Goal: Information Seeking & Learning: Learn about a topic

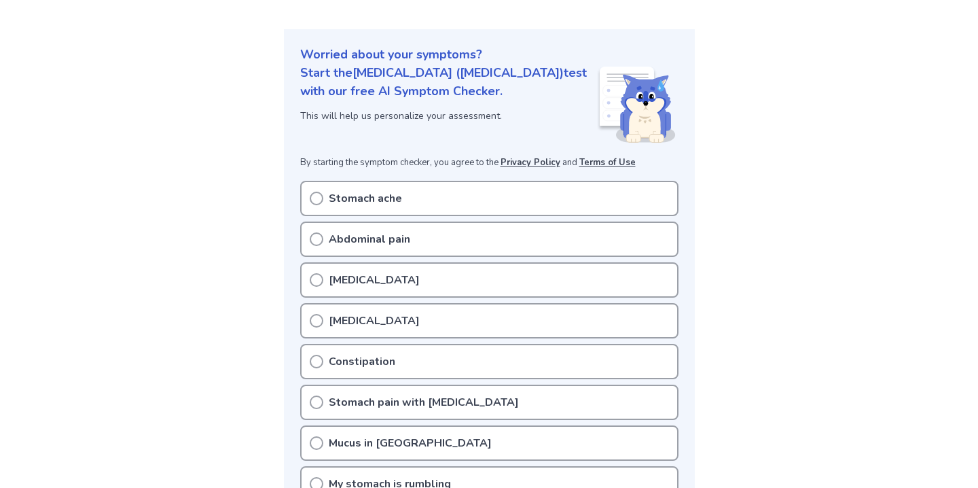
scroll to position [86, 0]
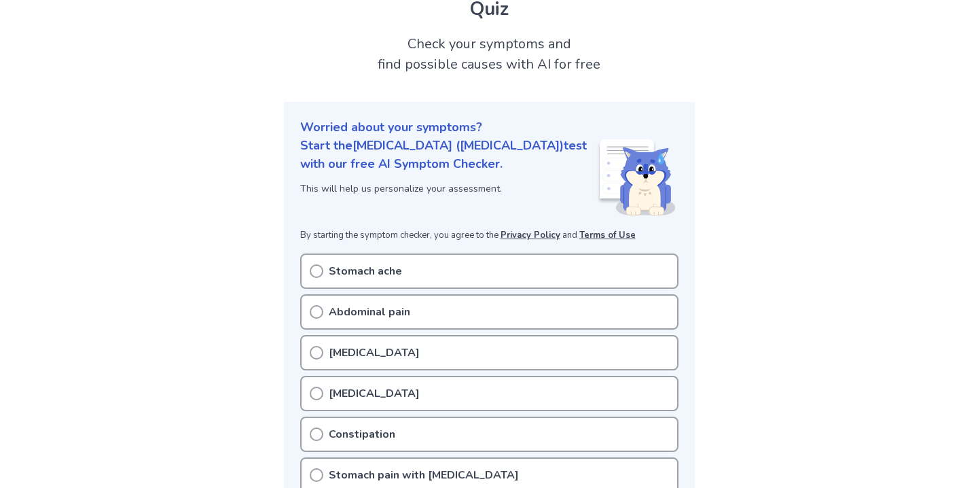
click at [310, 264] on icon at bounding box center [317, 271] width 14 height 14
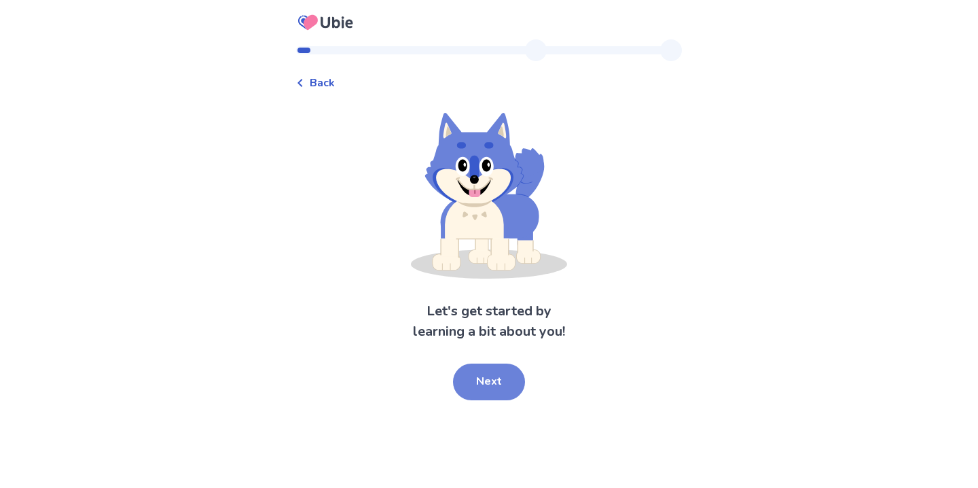
click at [502, 381] on button "Next" at bounding box center [489, 381] width 72 height 37
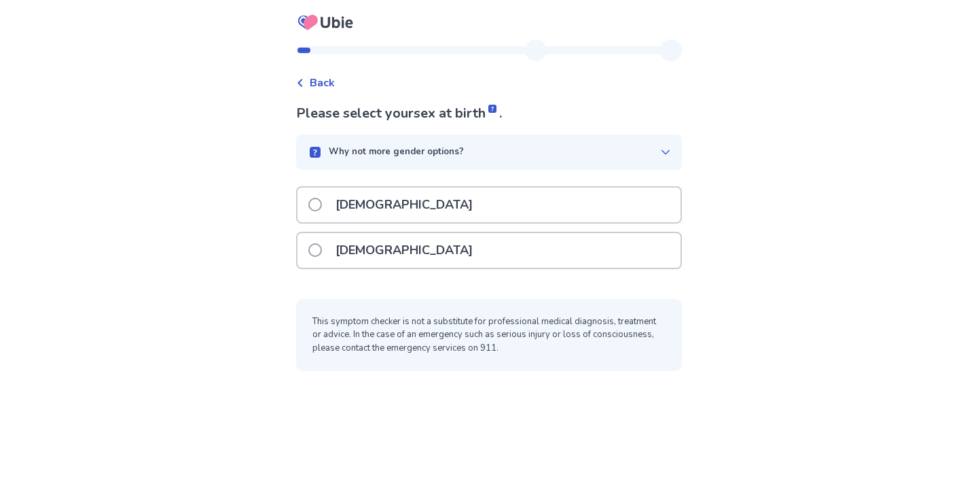
click at [395, 255] on div "Female" at bounding box center [488, 250] width 383 height 35
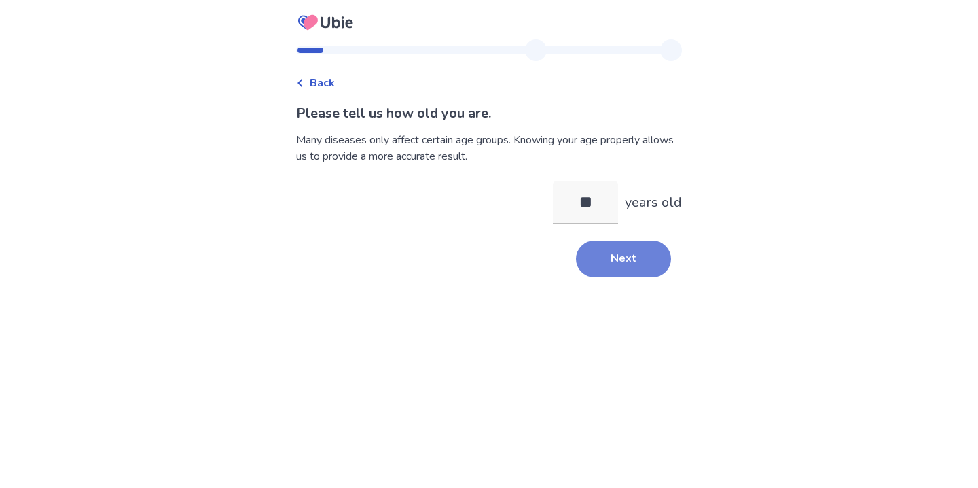
type input "**"
click at [614, 273] on button "Next" at bounding box center [623, 258] width 95 height 37
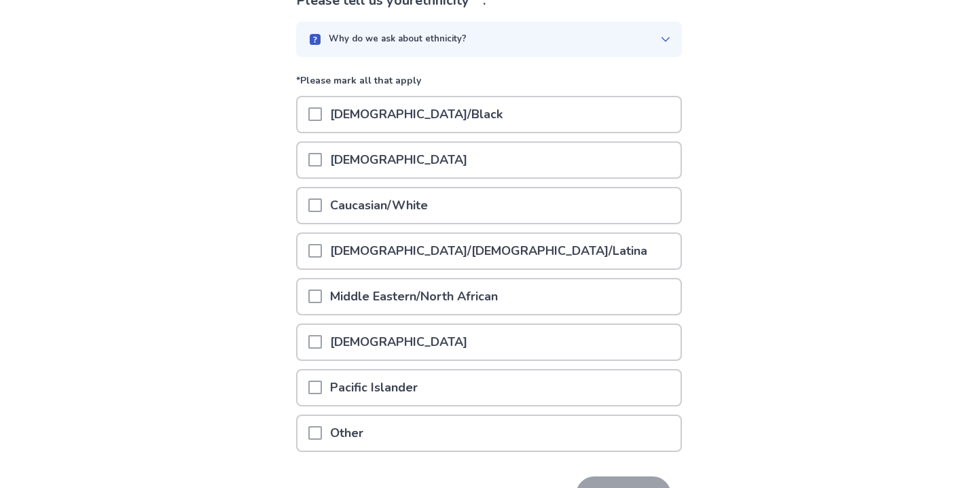
scroll to position [118, 0]
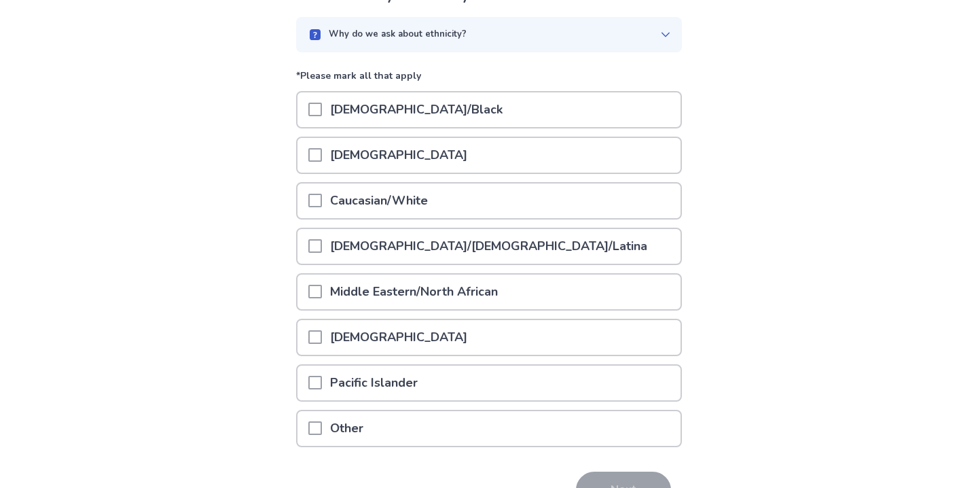
click at [386, 255] on p "Hispanic/Latino/Latina" at bounding box center [488, 246] width 333 height 35
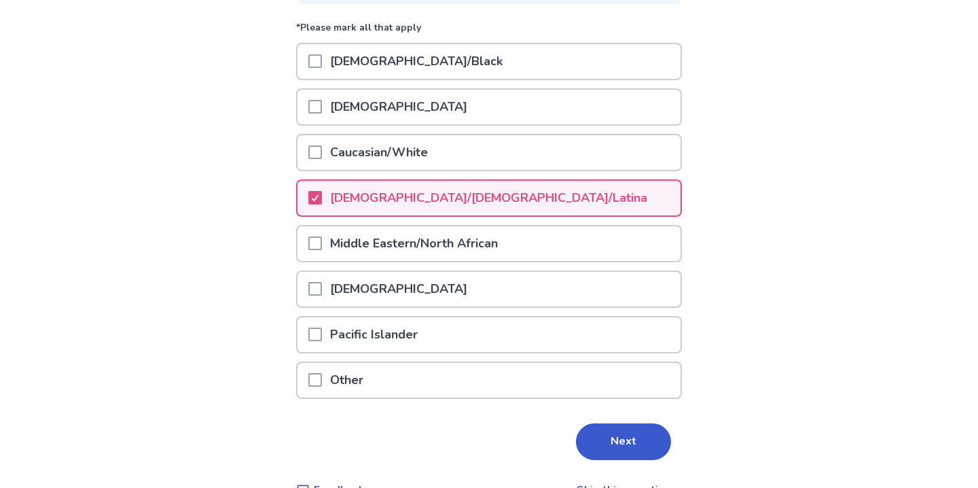
scroll to position [197, 0]
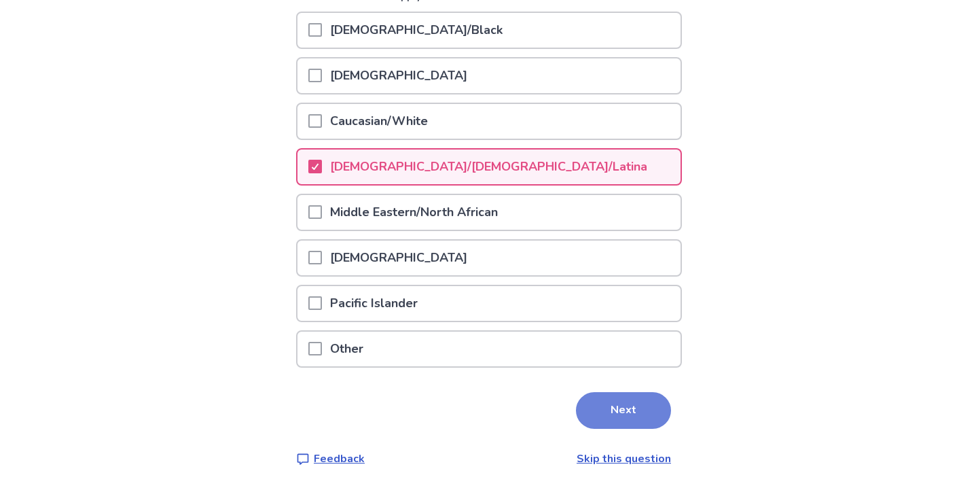
click at [609, 405] on button "Next" at bounding box center [623, 410] width 95 height 37
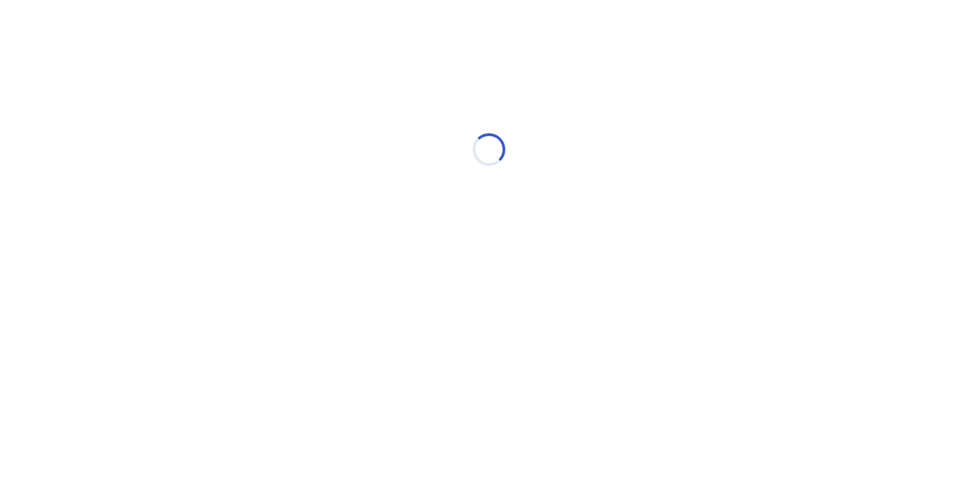
scroll to position [0, 0]
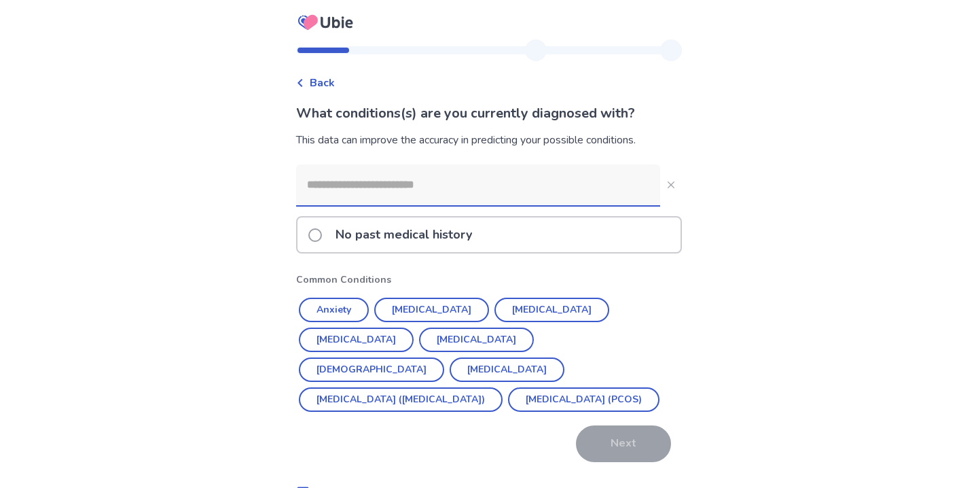
click at [388, 228] on p "No past medical history" at bounding box center [403, 234] width 153 height 35
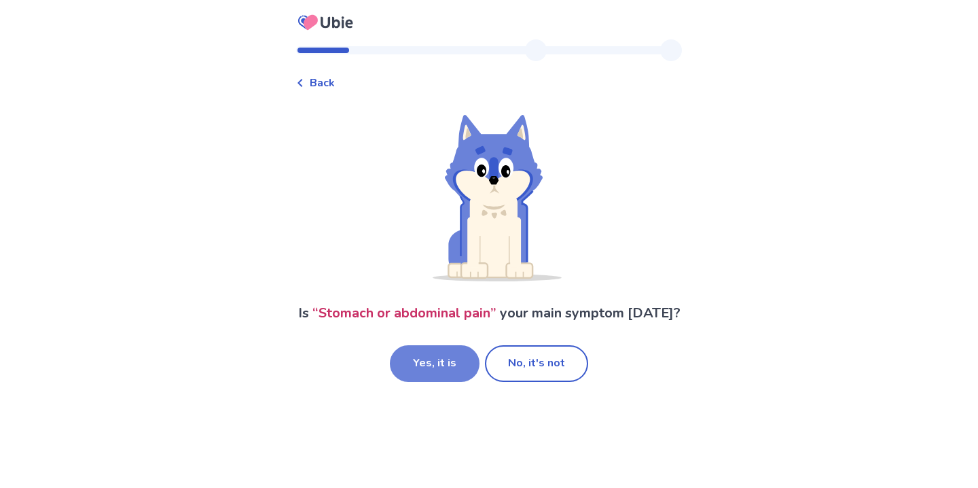
click at [437, 382] on button "Yes, it is" at bounding box center [435, 363] width 90 height 37
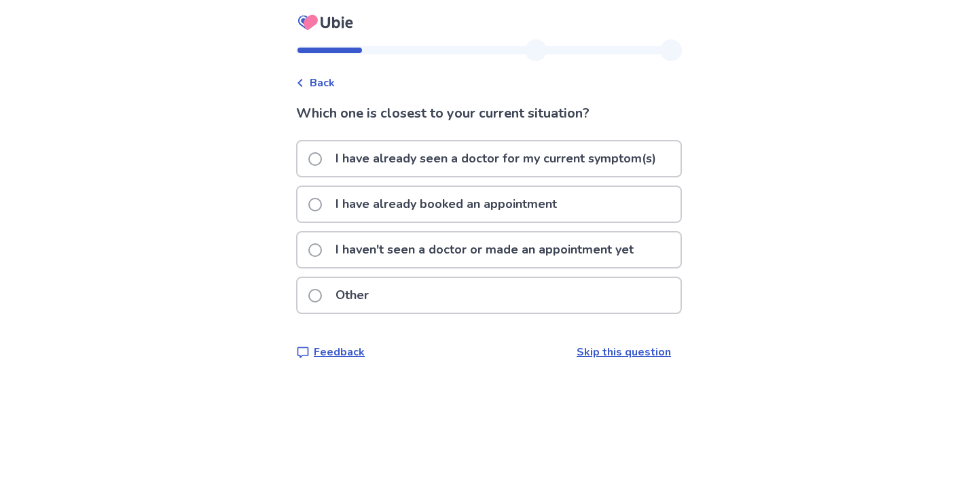
click at [410, 255] on p "I haven't seen a doctor or made an appointment yet" at bounding box center [484, 249] width 314 height 35
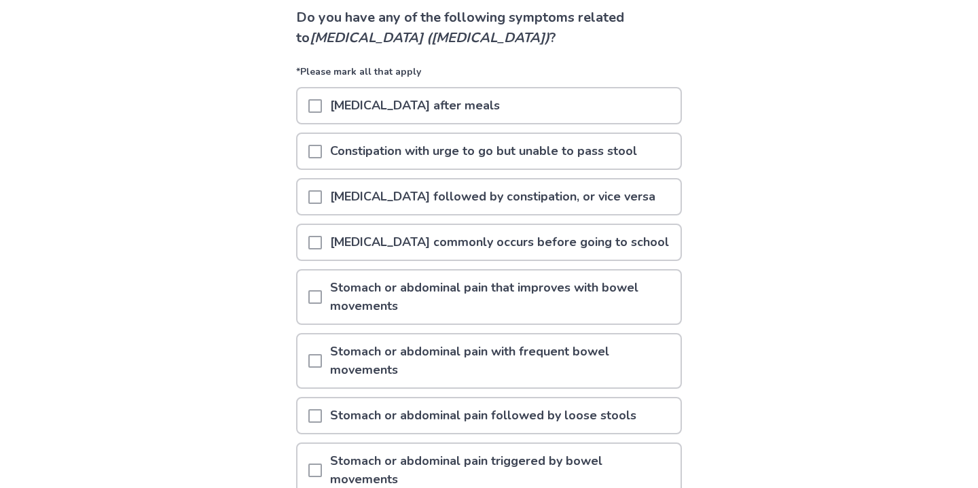
scroll to position [107, 0]
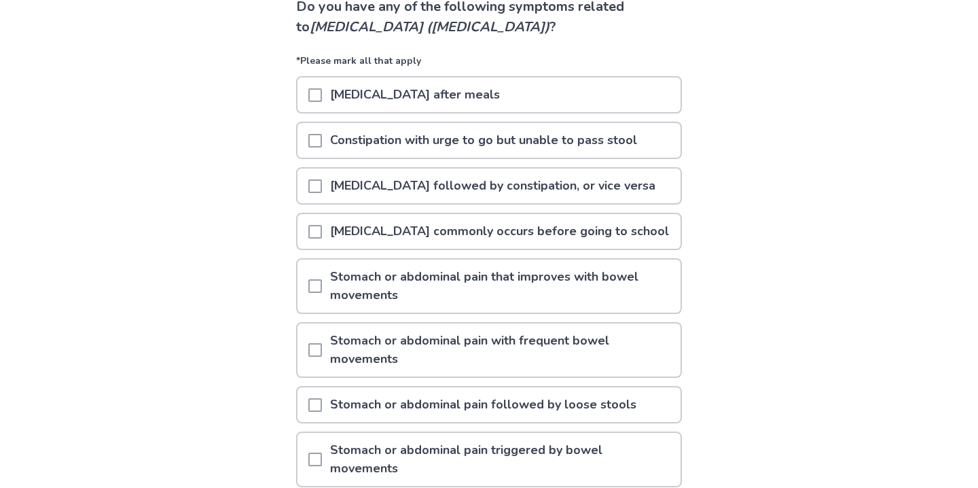
click at [375, 191] on p "[MEDICAL_DATA] followed by constipation, or vice versa" at bounding box center [493, 185] width 342 height 35
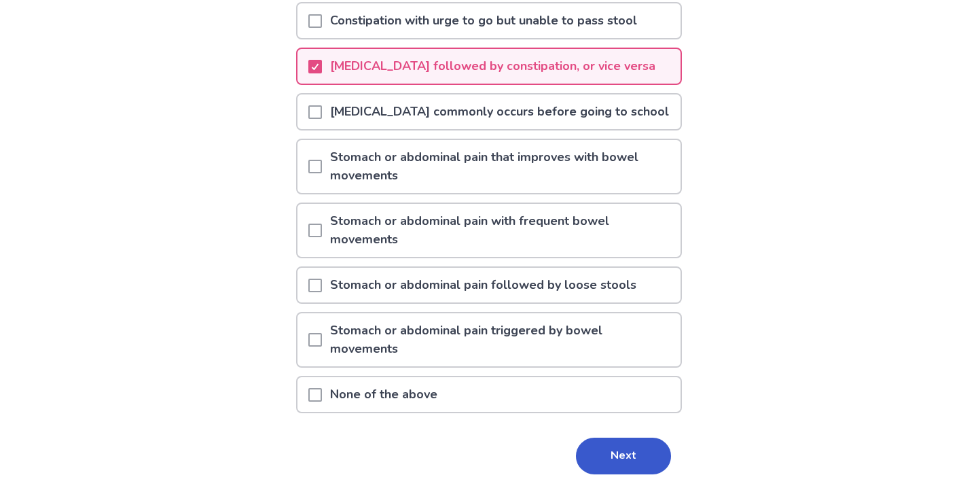
scroll to position [229, 0]
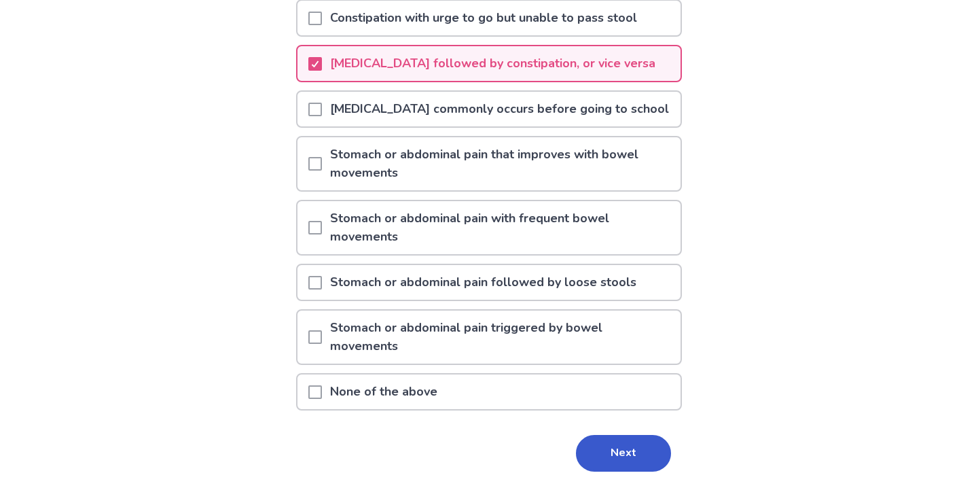
click at [390, 113] on p "[MEDICAL_DATA] commonly occurs before going to school" at bounding box center [499, 109] width 355 height 35
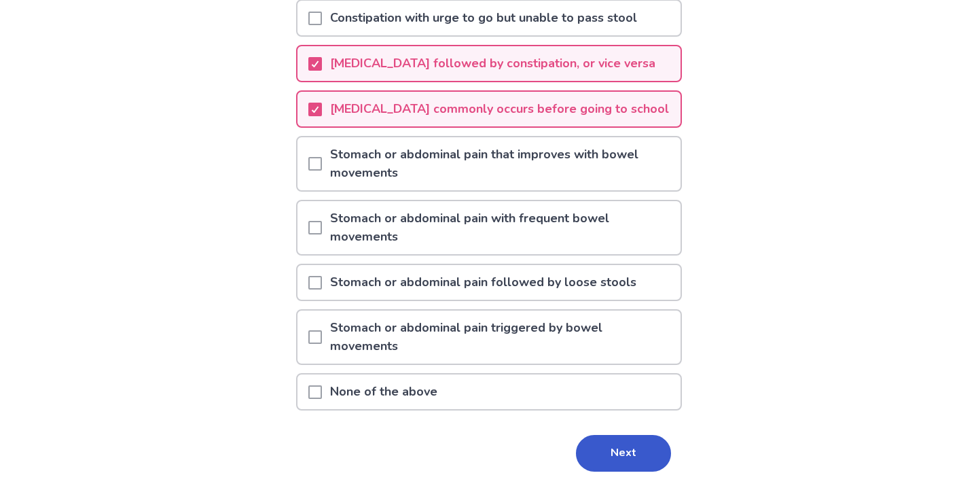
click at [373, 239] on p "Stomach or abdominal pain with frequent bowel movements" at bounding box center [501, 227] width 359 height 53
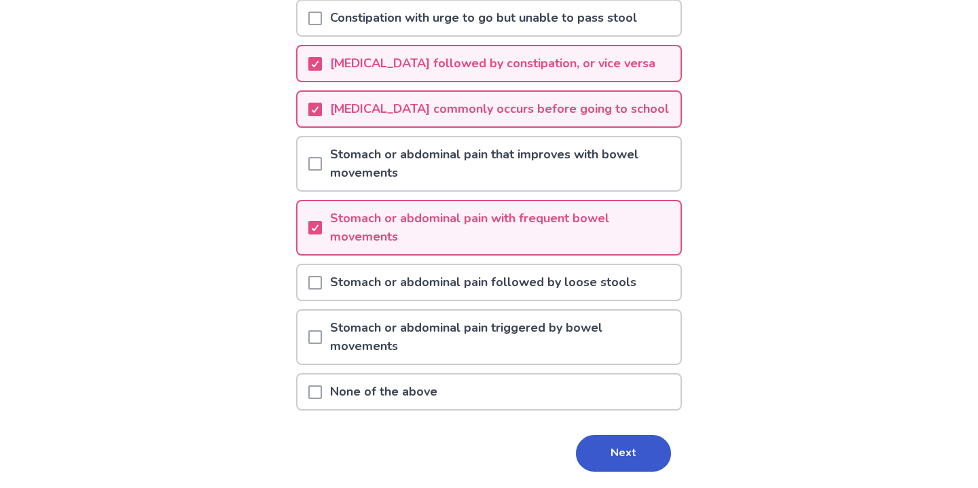
click at [366, 292] on p "Stomach or abdominal pain followed by loose stools" at bounding box center [483, 282] width 323 height 35
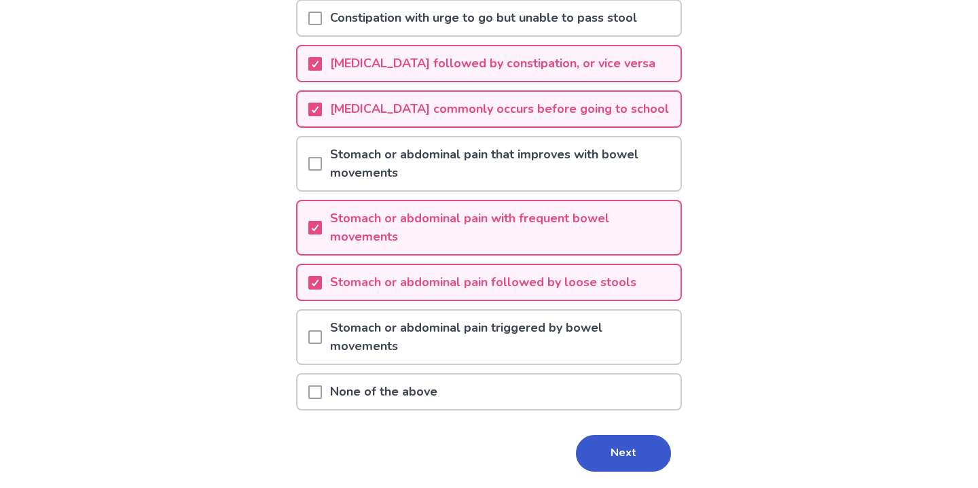
click at [372, 338] on p "Stomach or abdominal pain triggered by bowel movements" at bounding box center [501, 336] width 359 height 53
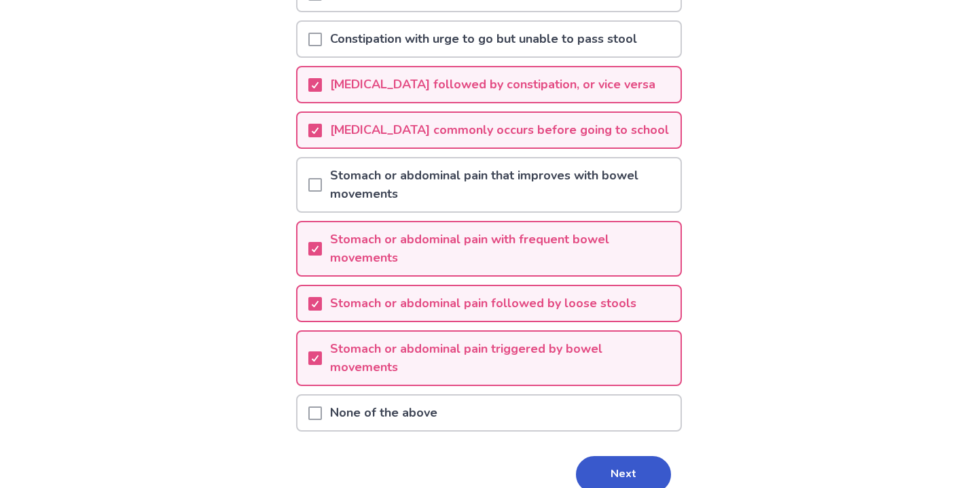
scroll to position [210, 0]
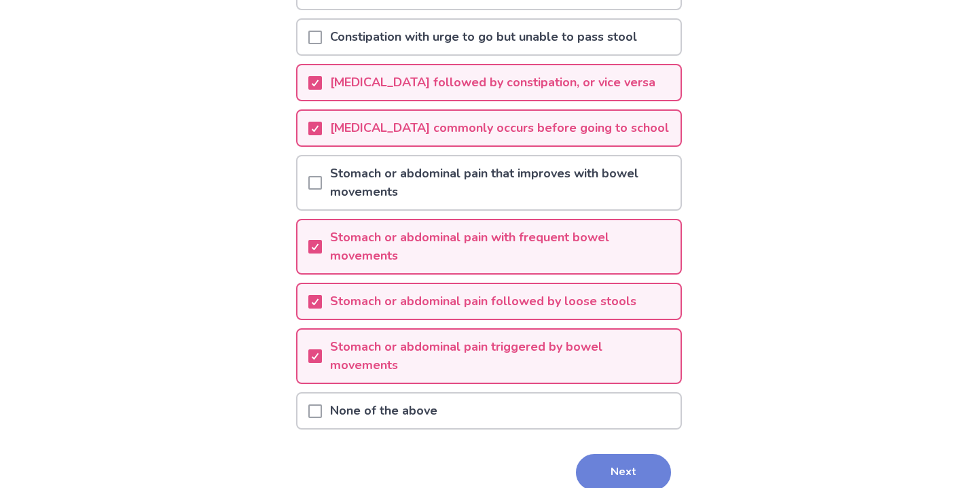
click at [596, 473] on button "Next" at bounding box center [623, 472] width 95 height 37
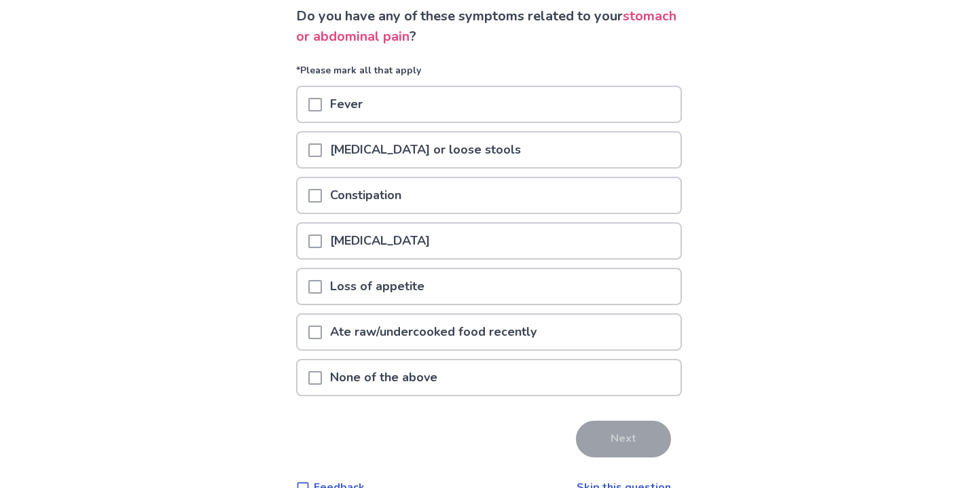
scroll to position [98, 0]
click at [378, 154] on p "Diarrhea or loose stools" at bounding box center [425, 148] width 207 height 35
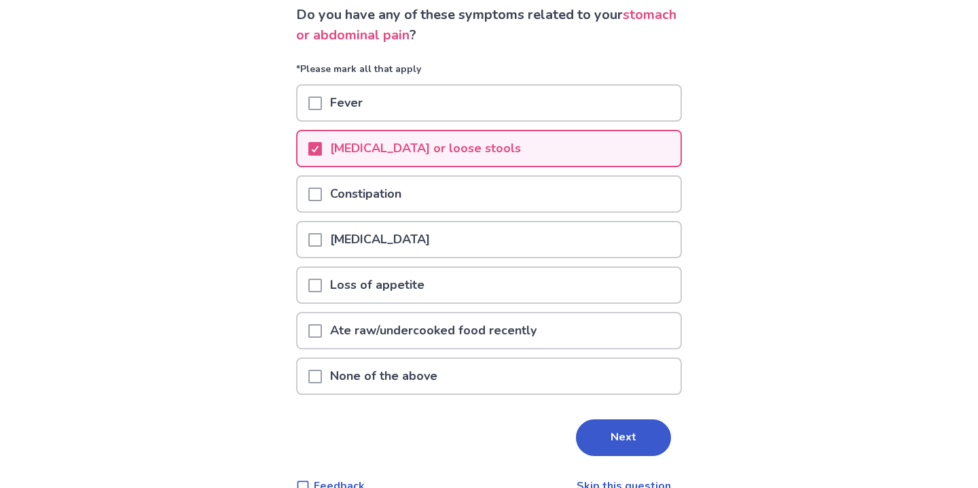
click at [382, 188] on p "Constipation" at bounding box center [366, 194] width 88 height 35
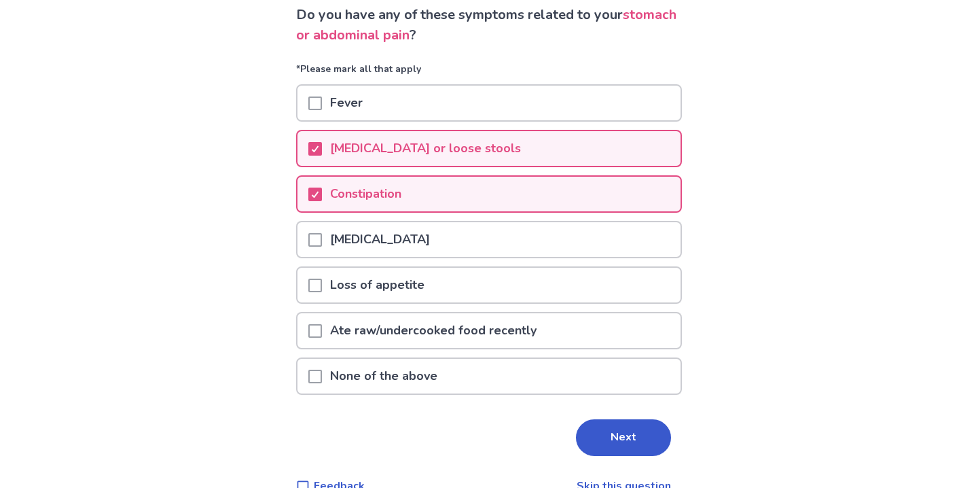
click at [378, 244] on p "Blood in stool" at bounding box center [380, 239] width 116 height 35
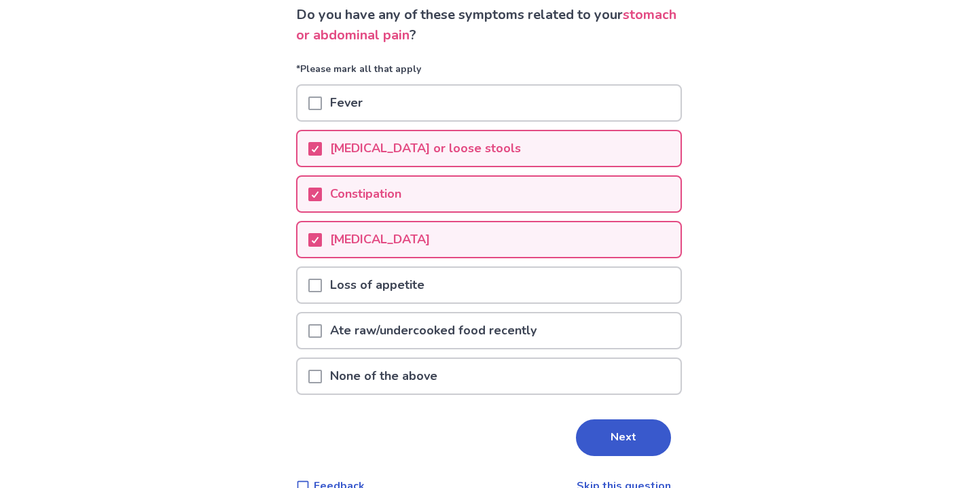
click at [378, 244] on p "Blood in stool" at bounding box center [380, 239] width 116 height 35
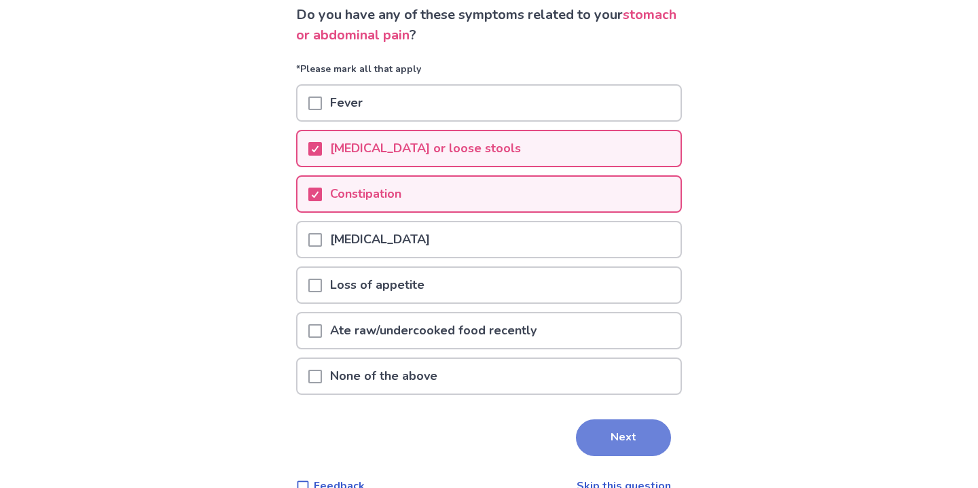
click at [596, 427] on button "Next" at bounding box center [623, 437] width 95 height 37
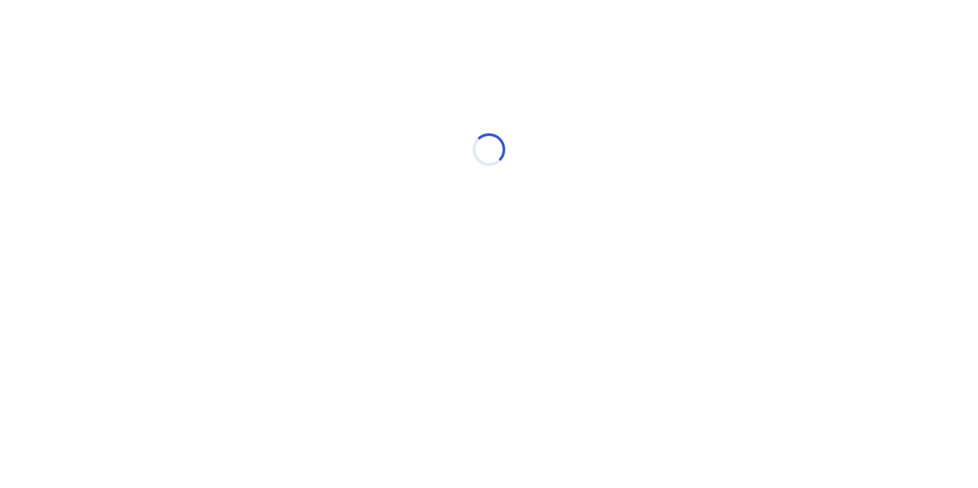
scroll to position [0, 0]
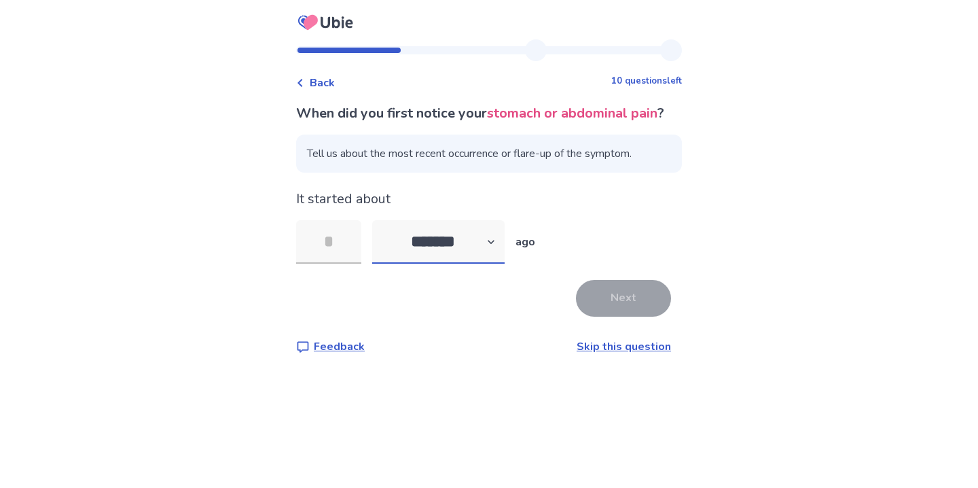
click at [437, 264] on select "******* ****** ******* ******** *******" at bounding box center [438, 241] width 132 height 43
select select "*"
click at [380, 240] on select "******* ****** ******* ******** *******" at bounding box center [438, 241] width 132 height 43
click at [357, 264] on input "tel" at bounding box center [328, 241] width 65 height 43
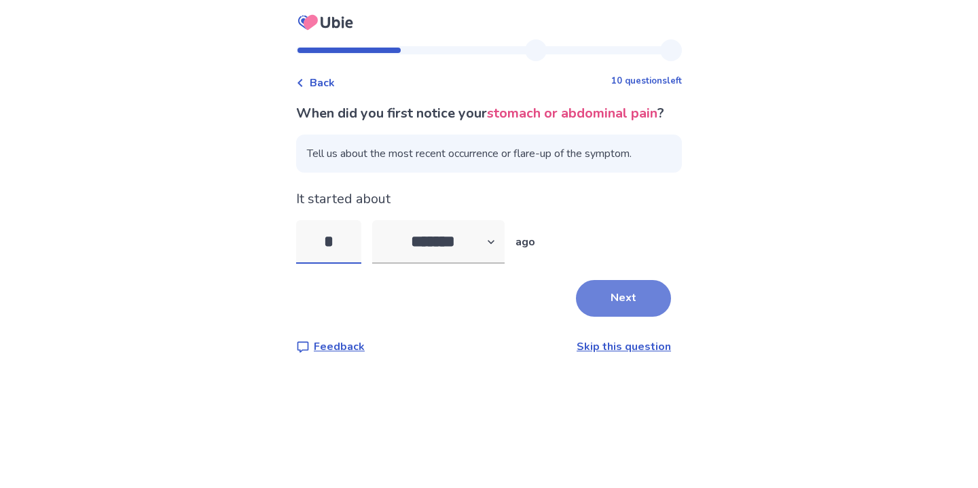
type input "*"
click at [617, 317] on button "Next" at bounding box center [623, 298] width 95 height 37
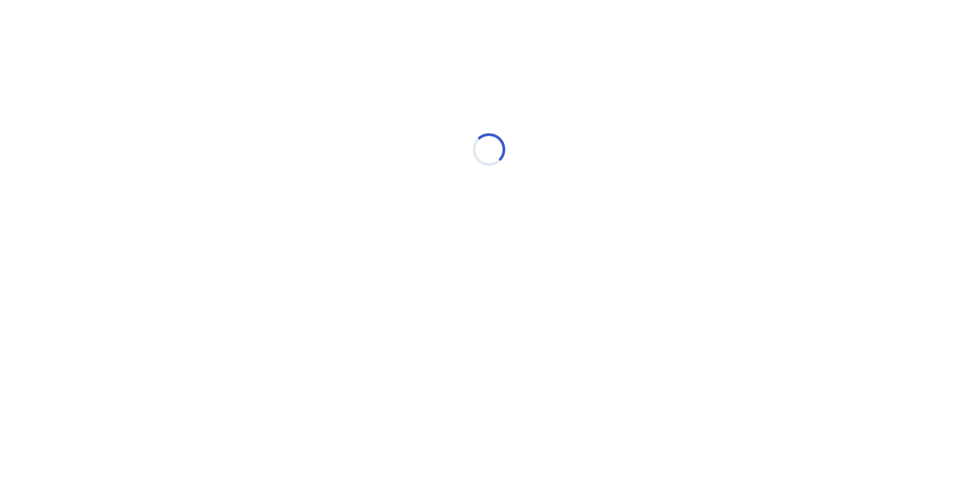
select select "*"
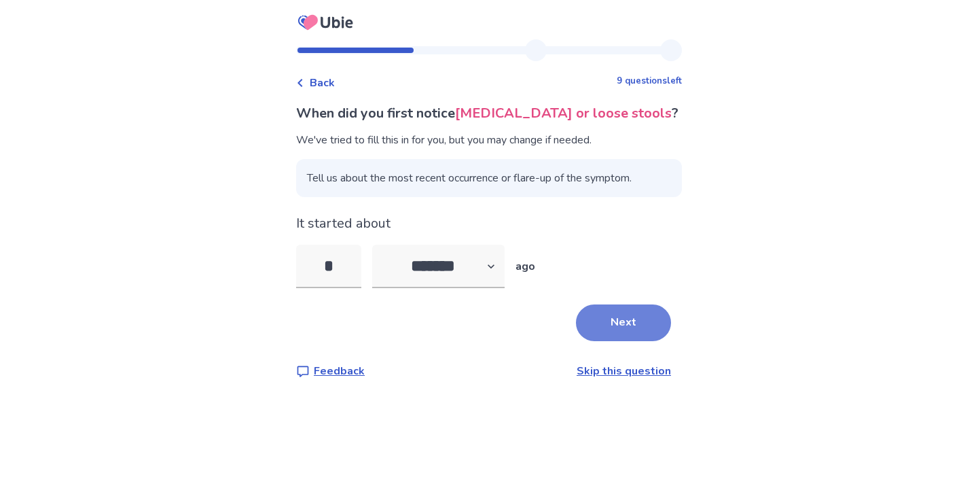
click at [605, 315] on button "Next" at bounding box center [623, 322] width 95 height 37
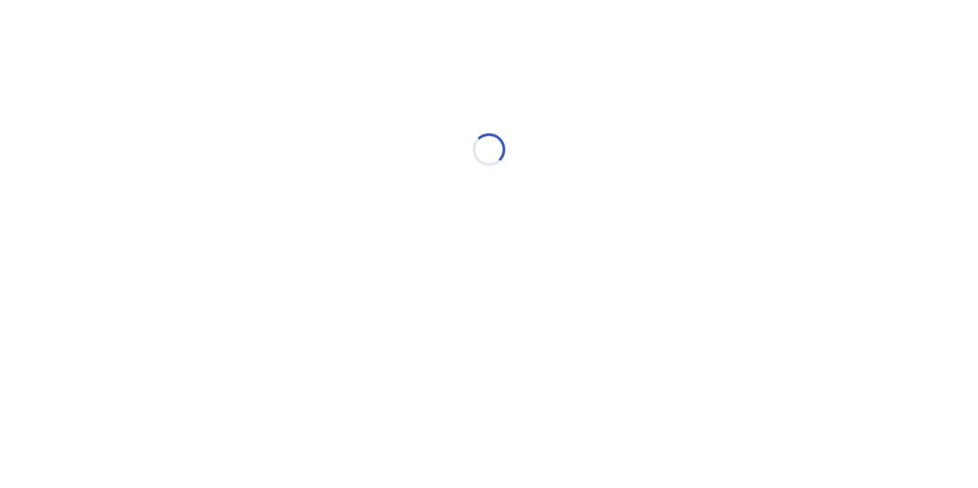
select select "*"
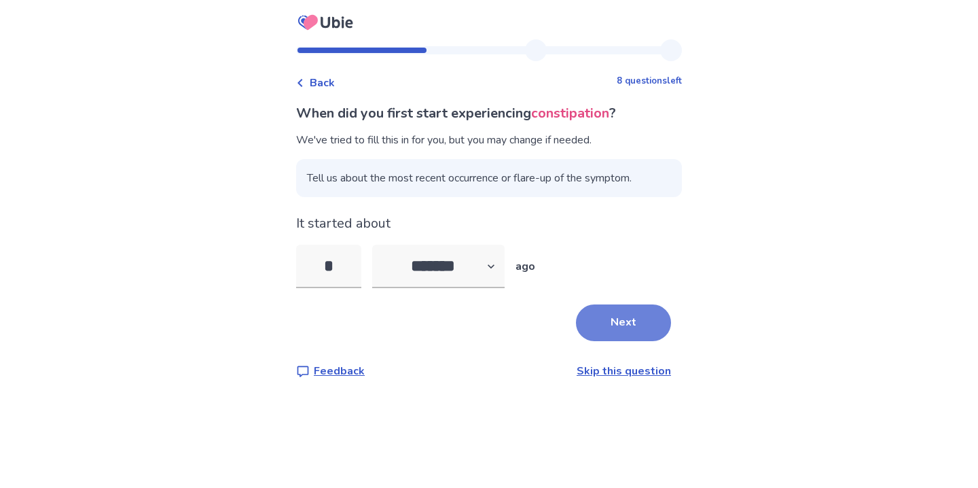
click at [643, 328] on button "Next" at bounding box center [623, 322] width 95 height 37
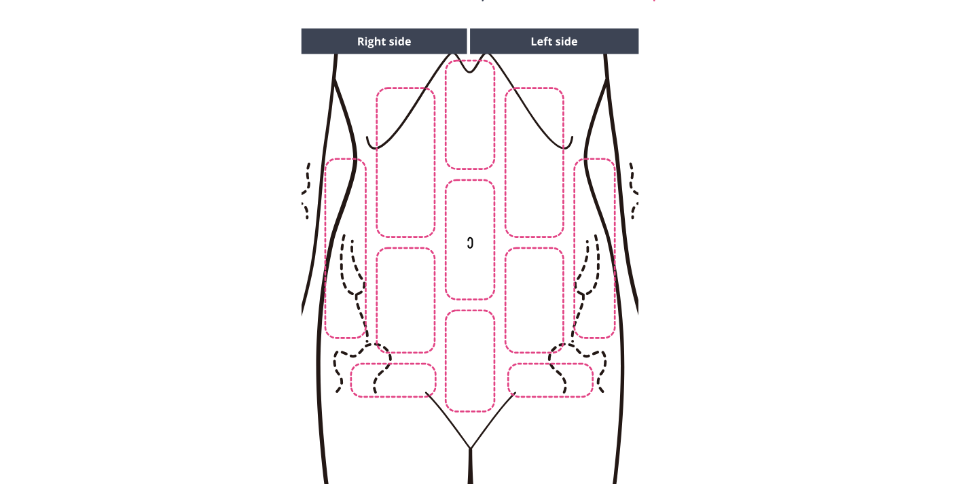
scroll to position [120, 0]
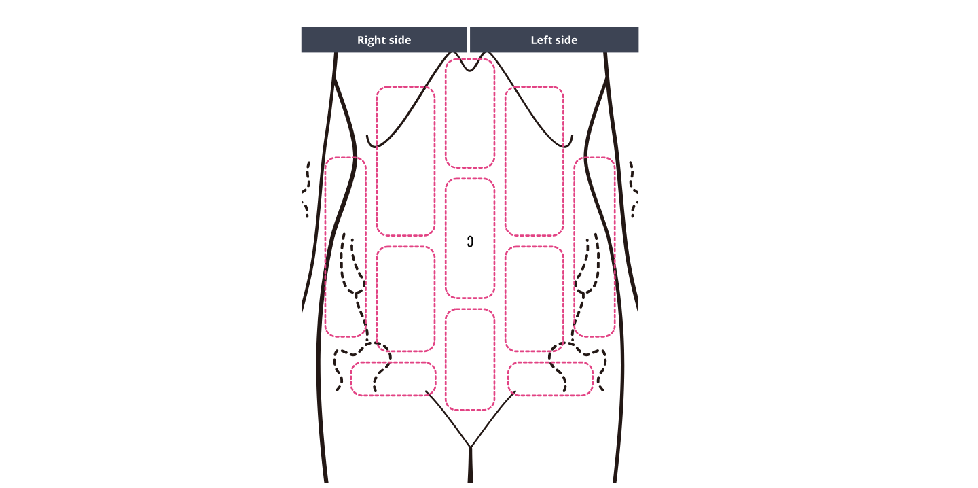
click at [414, 325] on img at bounding box center [469, 255] width 694 height 470
click at [524, 310] on img at bounding box center [469, 255] width 694 height 470
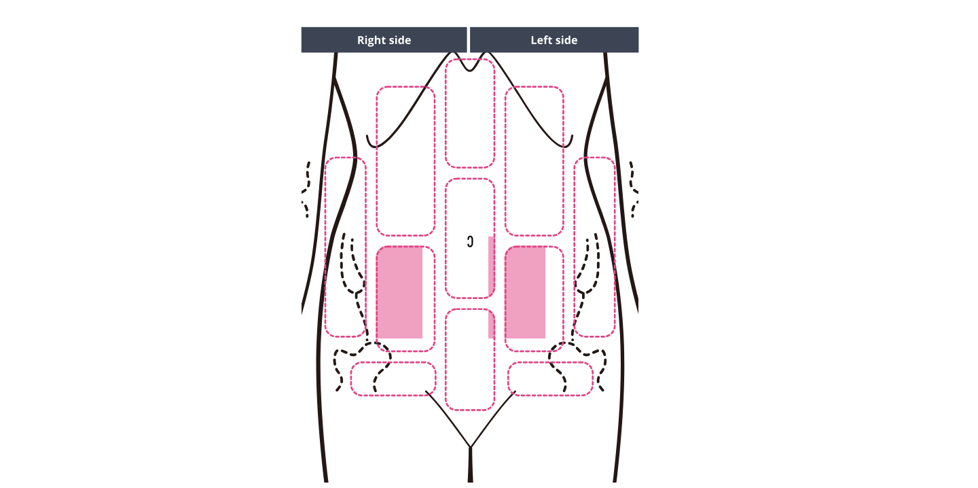
click at [480, 376] on img at bounding box center [469, 255] width 694 height 470
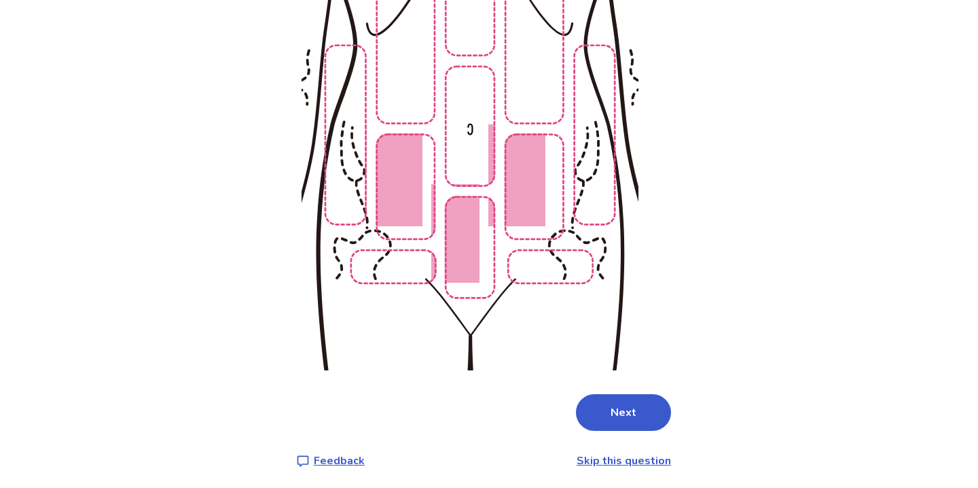
scroll to position [236, 0]
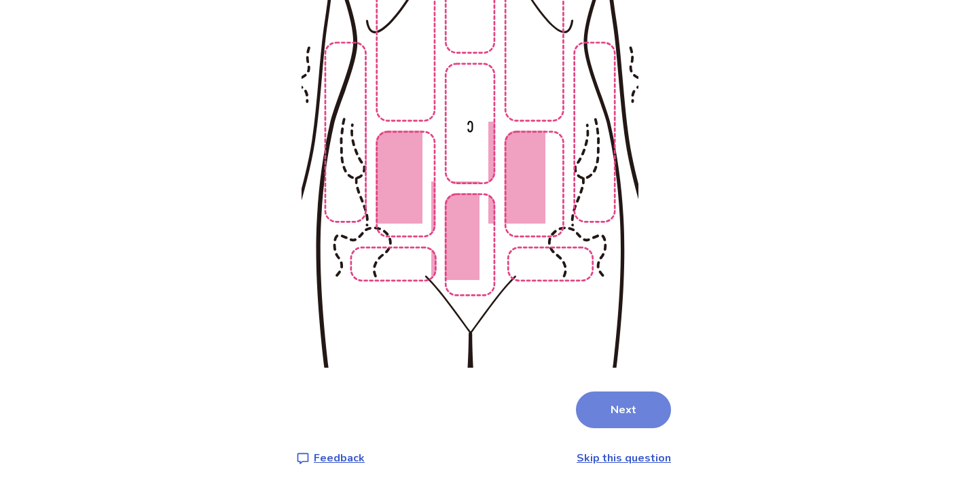
click at [602, 414] on button "Next" at bounding box center [623, 409] width 95 height 37
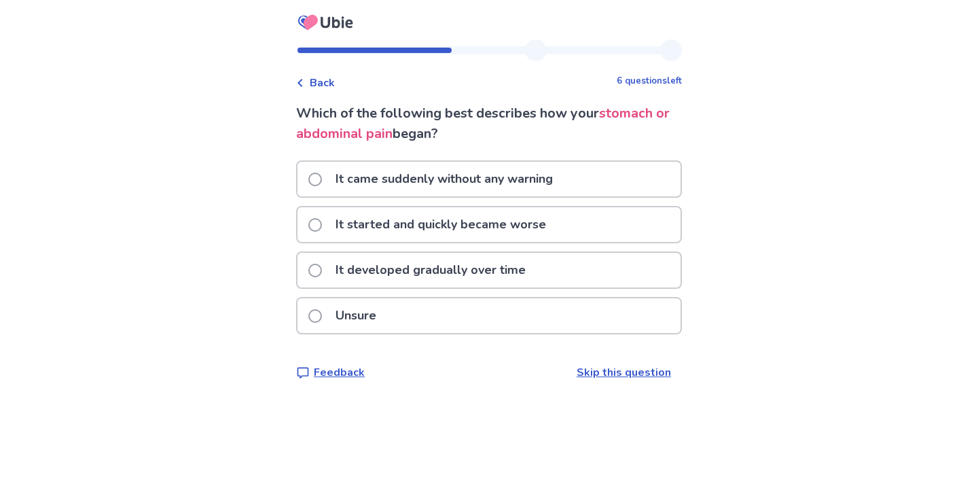
click at [409, 277] on p "It developed gradually over time" at bounding box center [430, 270] width 206 height 35
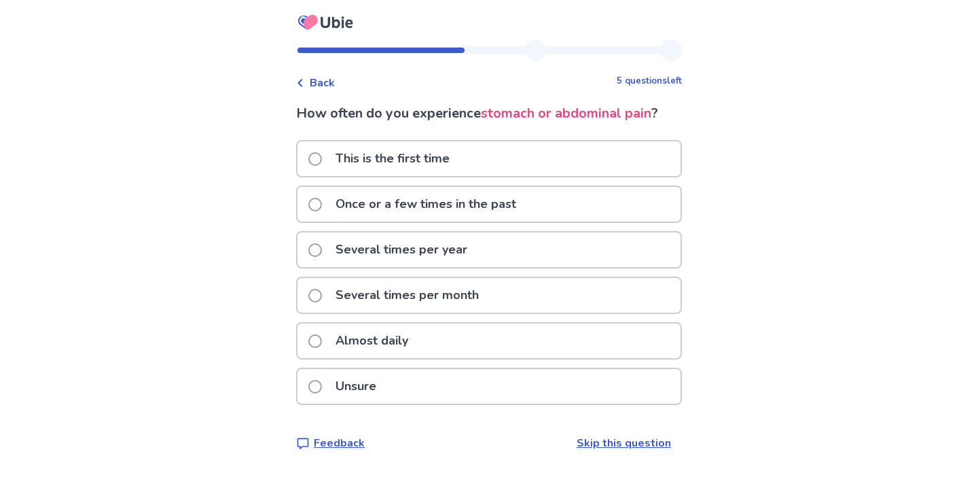
click at [428, 346] on div "Almost daily" at bounding box center [488, 340] width 383 height 35
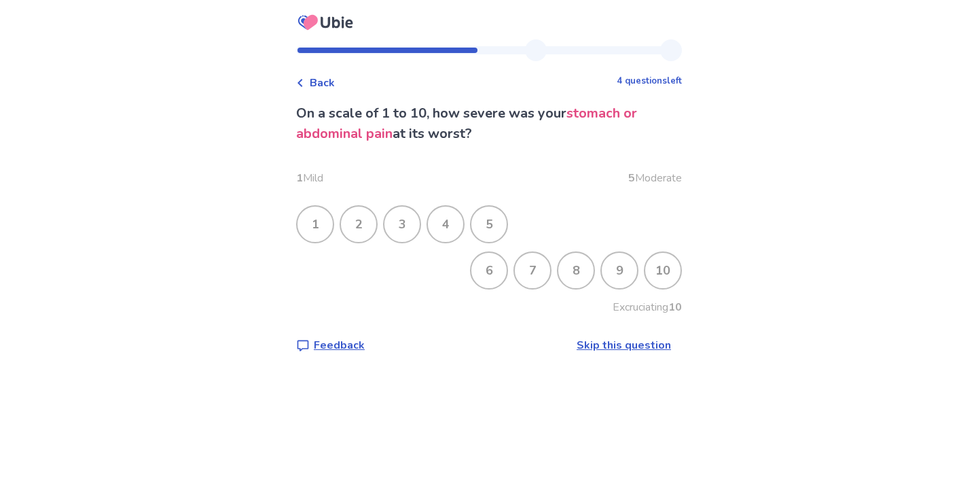
click at [488, 221] on div "5" at bounding box center [488, 223] width 35 height 35
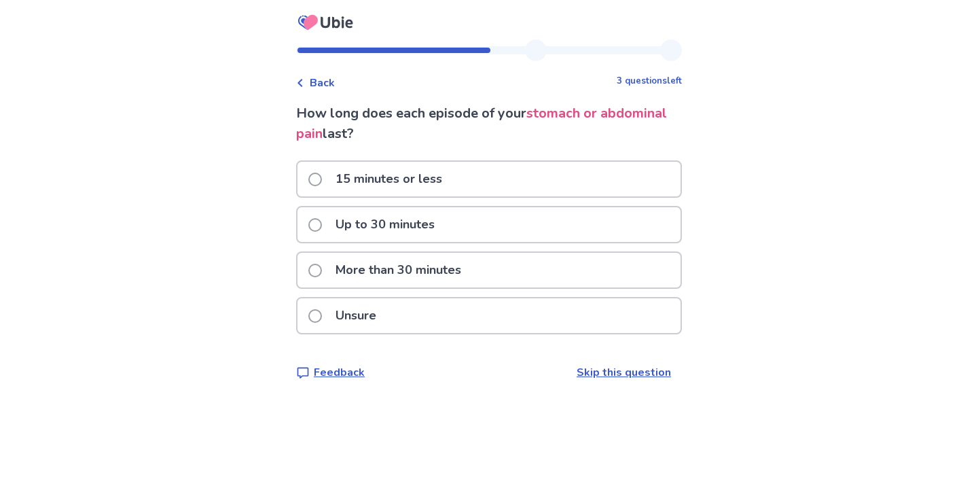
click at [425, 229] on p "Up to 30 minutes" at bounding box center [384, 224] width 115 height 35
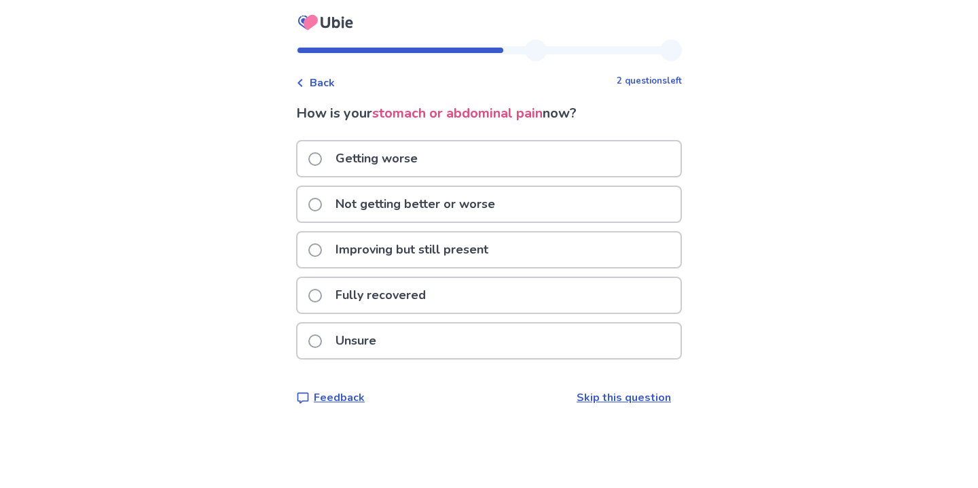
click at [418, 211] on p "Not getting better or worse" at bounding box center [415, 204] width 176 height 35
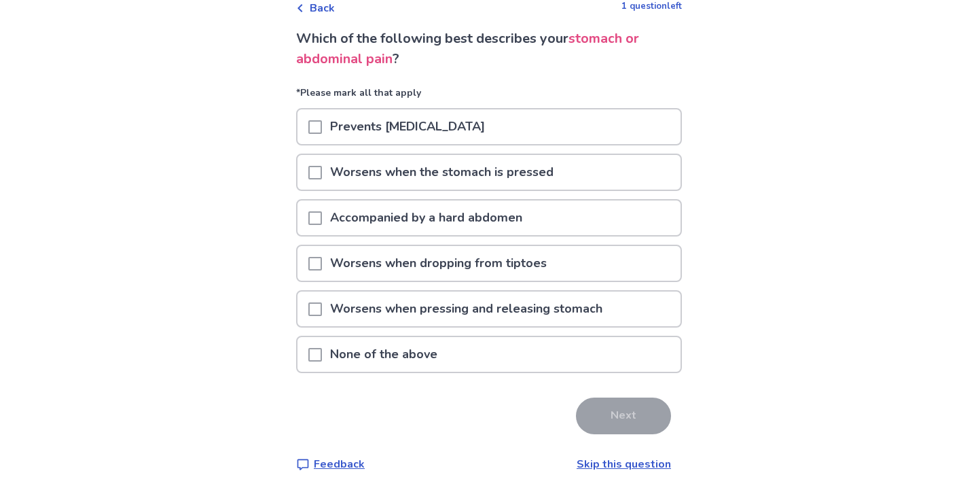
scroll to position [73, 0]
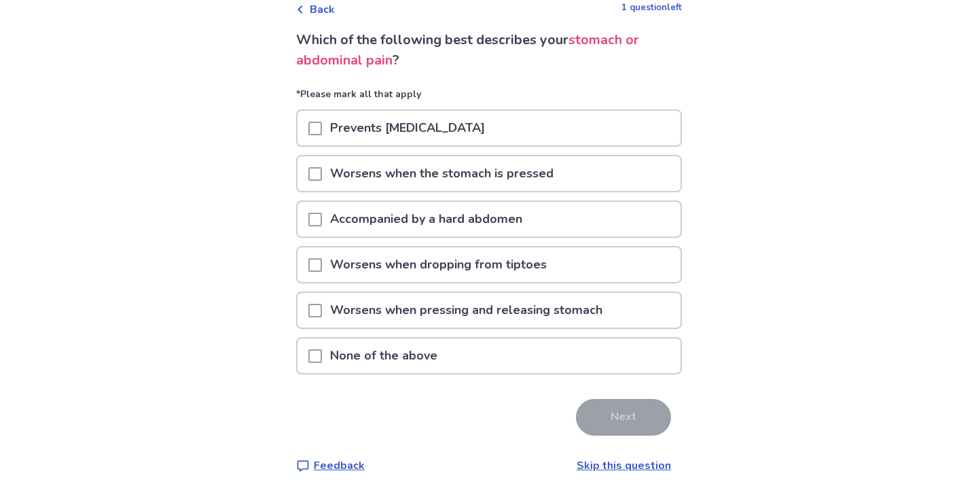
click at [405, 272] on p "Worsens when dropping from tiptoes" at bounding box center [438, 264] width 233 height 35
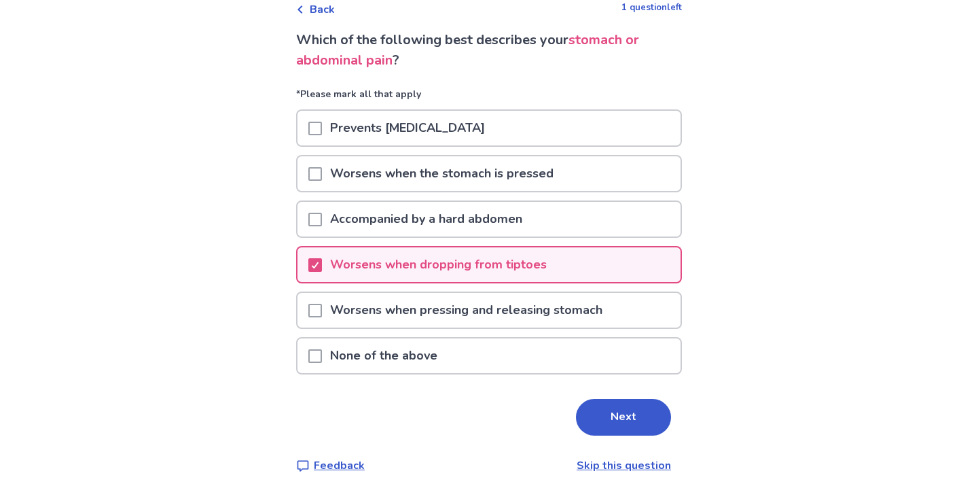
click at [403, 306] on p "Worsens when pressing and releasing stomach" at bounding box center [466, 310] width 289 height 35
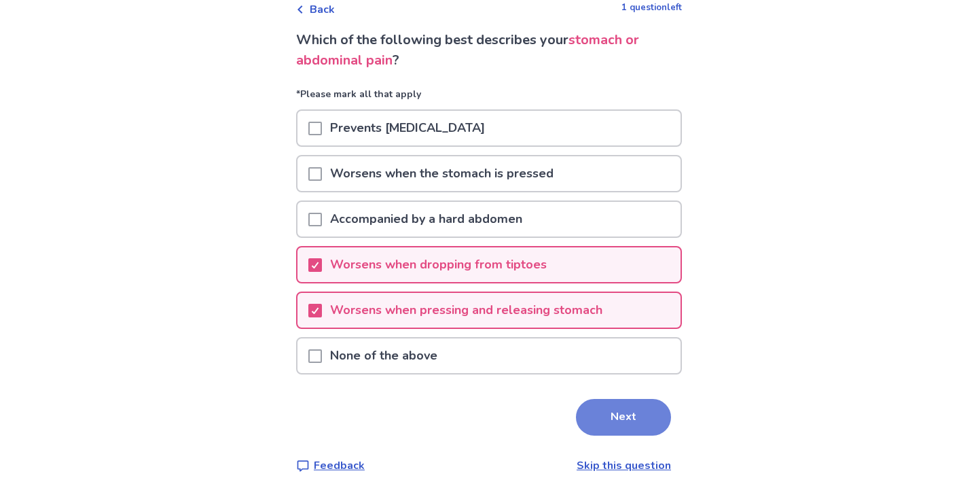
click at [602, 431] on button "Next" at bounding box center [623, 417] width 95 height 37
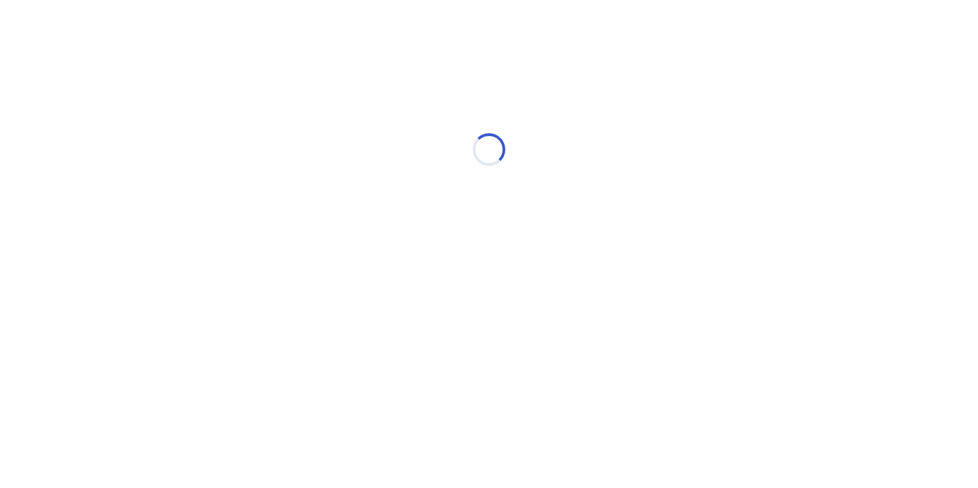
scroll to position [0, 0]
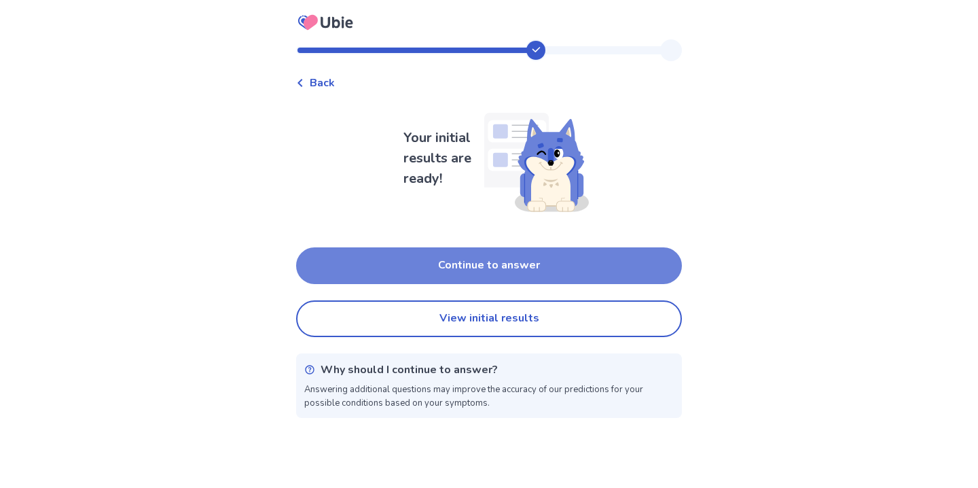
click at [368, 267] on button "Continue to answer" at bounding box center [489, 265] width 386 height 37
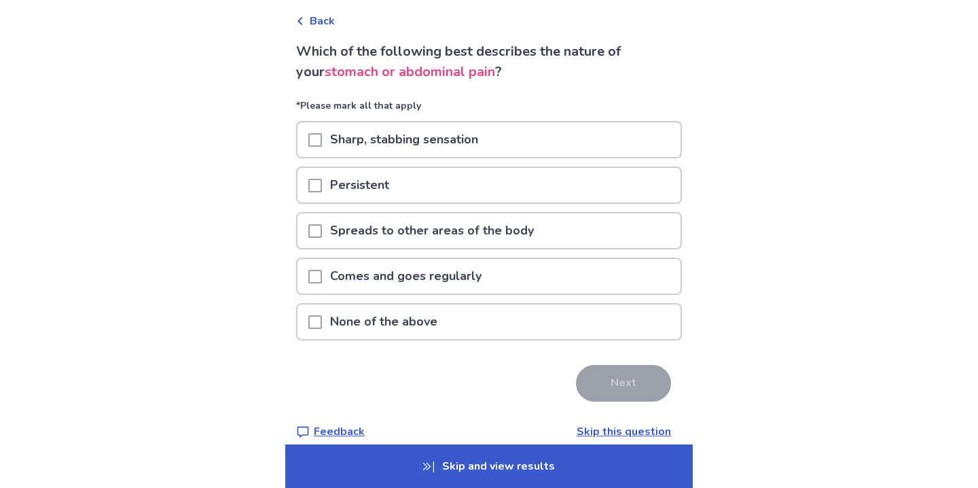
scroll to position [67, 0]
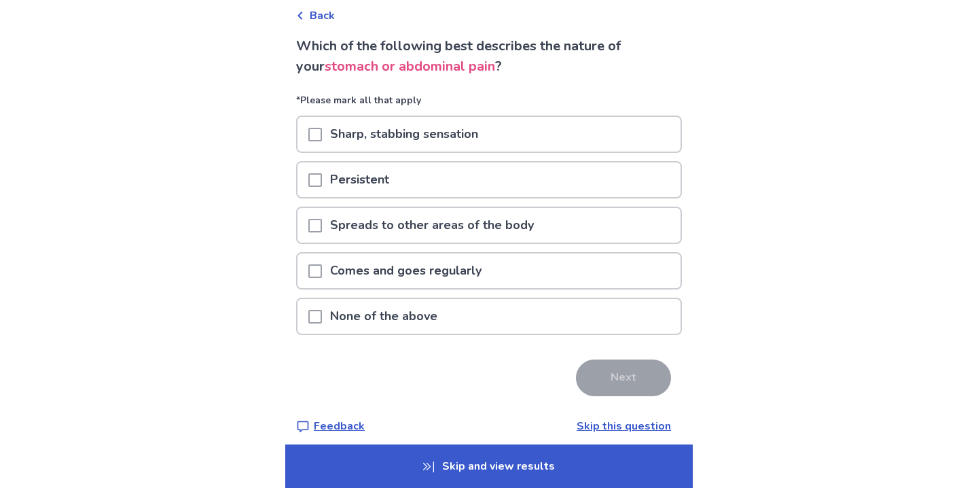
click at [380, 264] on p "Comes and goes regularly" at bounding box center [406, 270] width 168 height 35
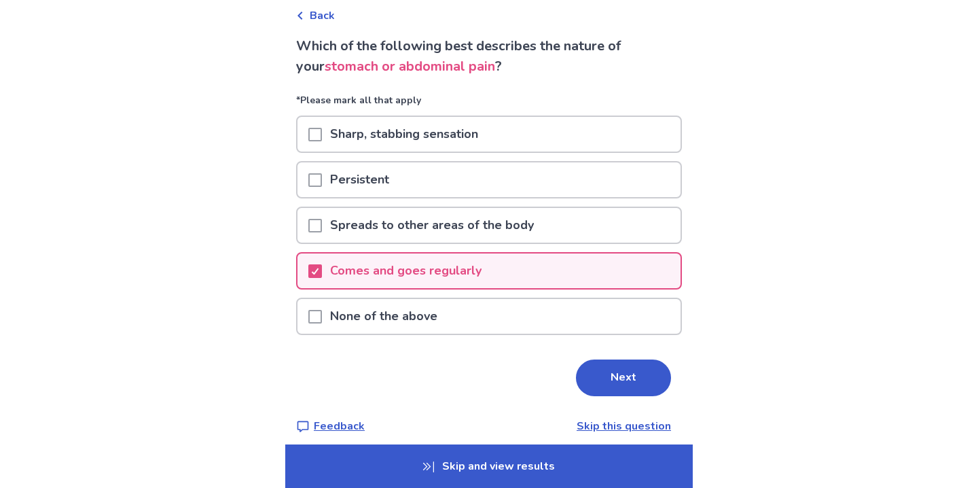
click at [415, 130] on p "Sharp, stabbing sensation" at bounding box center [404, 134] width 164 height 35
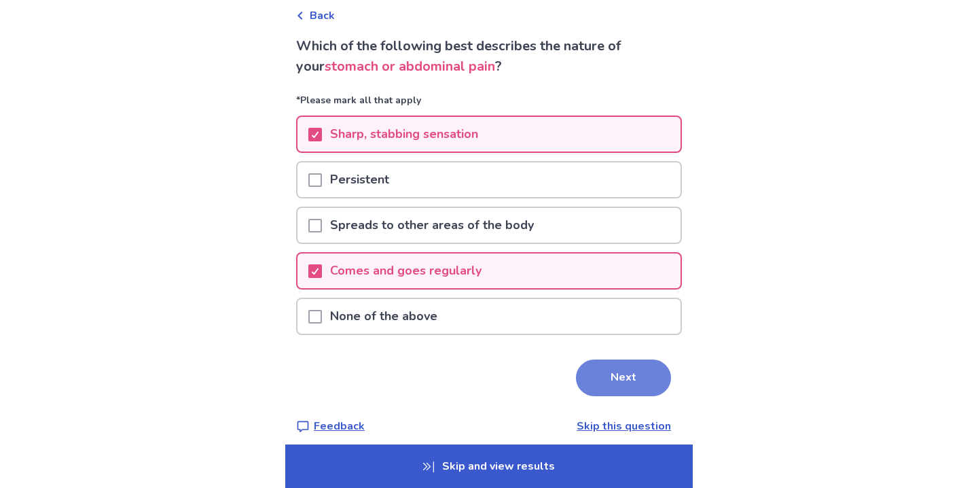
click at [622, 381] on button "Next" at bounding box center [623, 377] width 95 height 37
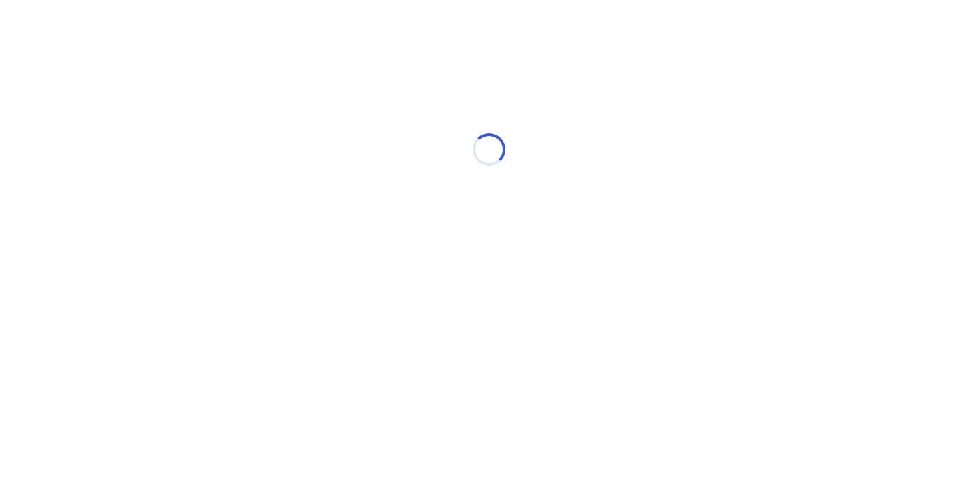
scroll to position [0, 0]
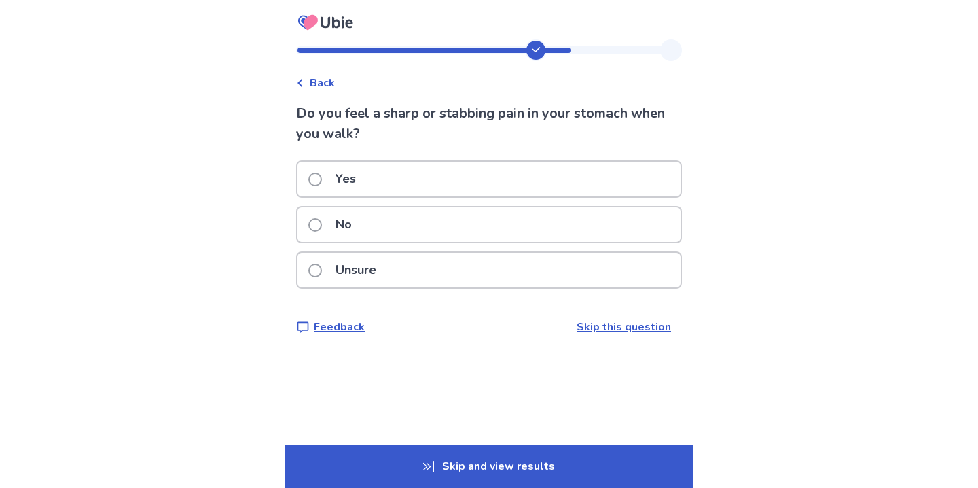
click at [393, 173] on div "Yes" at bounding box center [488, 179] width 383 height 35
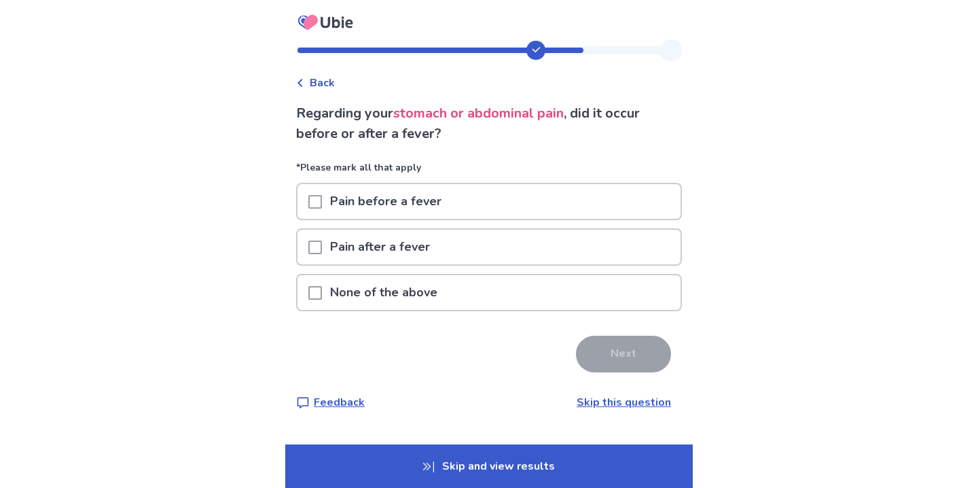
click at [314, 83] on div "Back" at bounding box center [315, 83] width 39 height 16
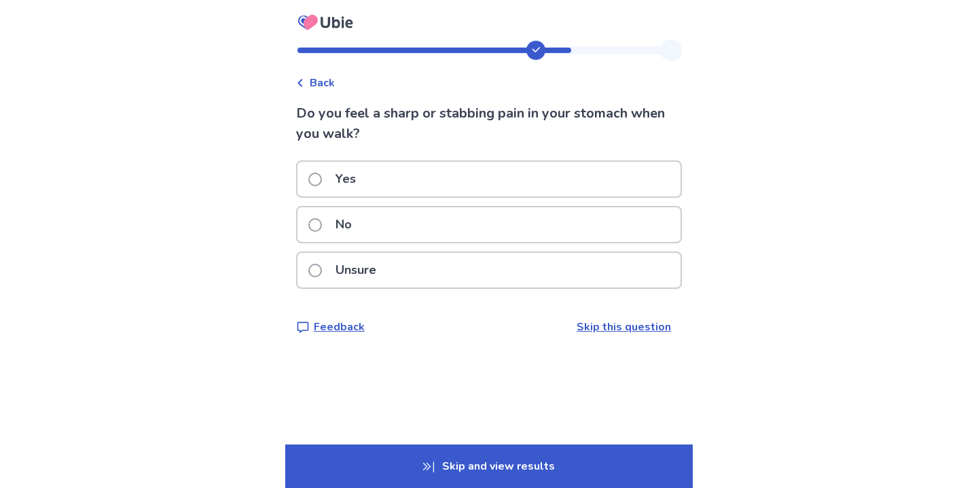
click at [391, 224] on div "No" at bounding box center [488, 224] width 383 height 35
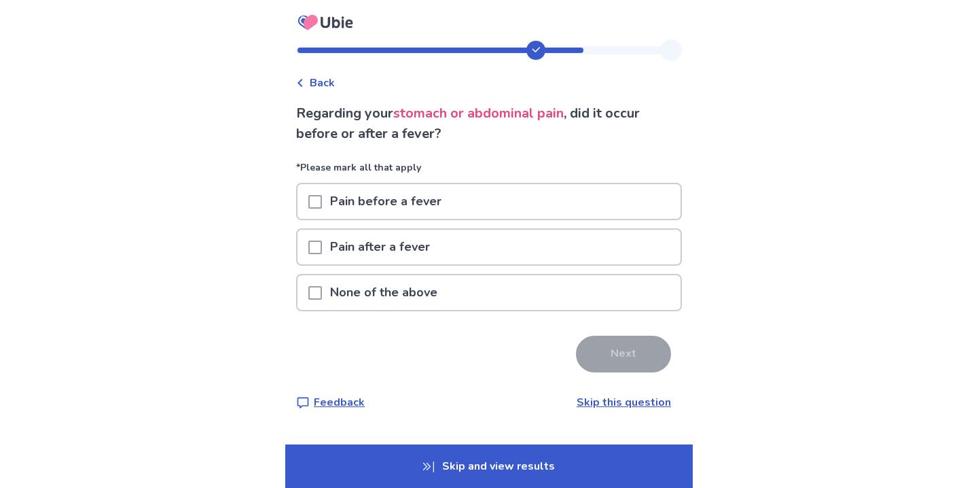
click at [457, 287] on div "None of the above" at bounding box center [488, 292] width 383 height 35
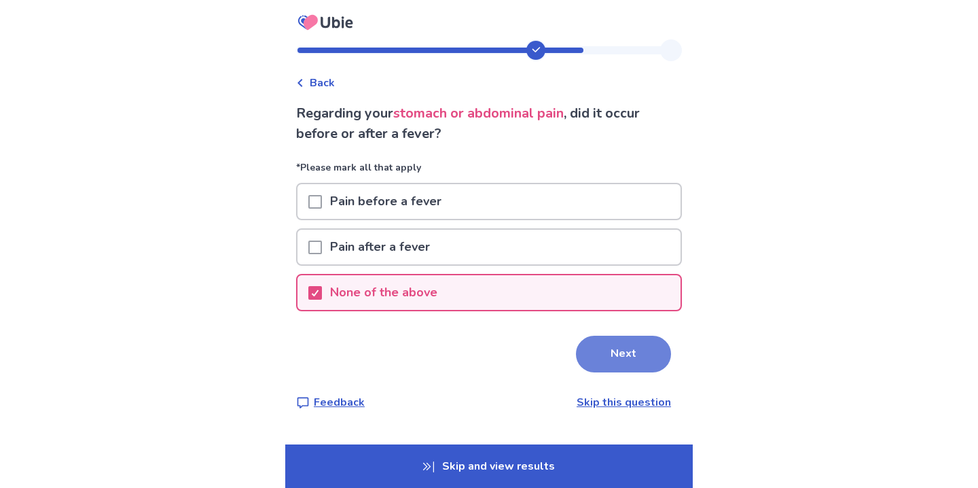
click at [633, 344] on button "Next" at bounding box center [623, 354] width 95 height 37
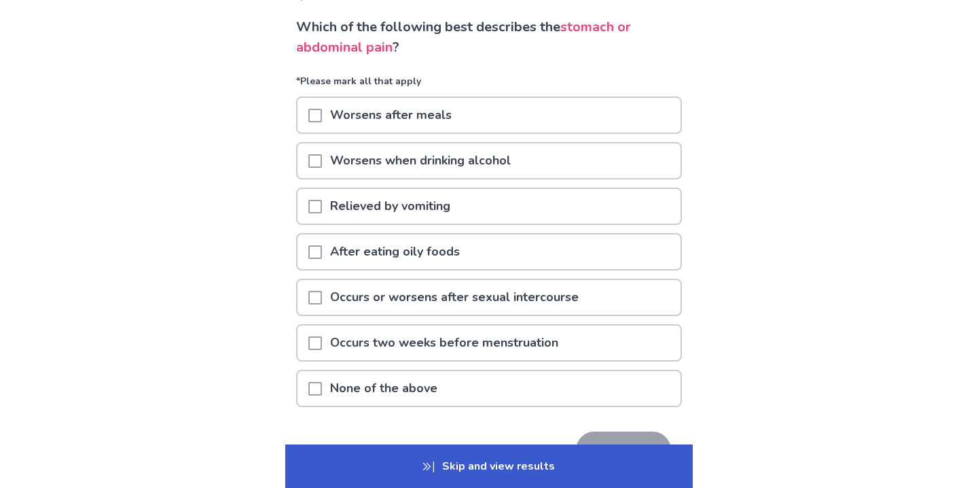
scroll to position [90, 0]
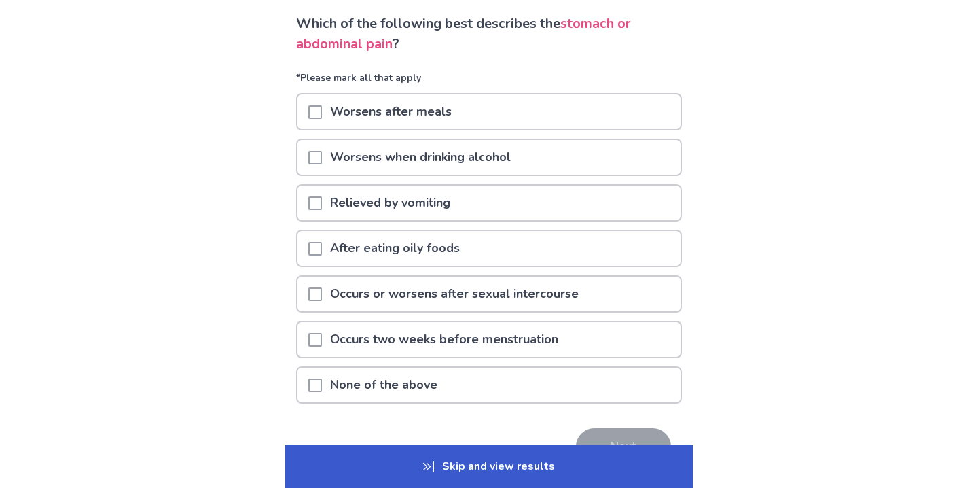
click at [415, 121] on p "Worsens after meals" at bounding box center [391, 111] width 138 height 35
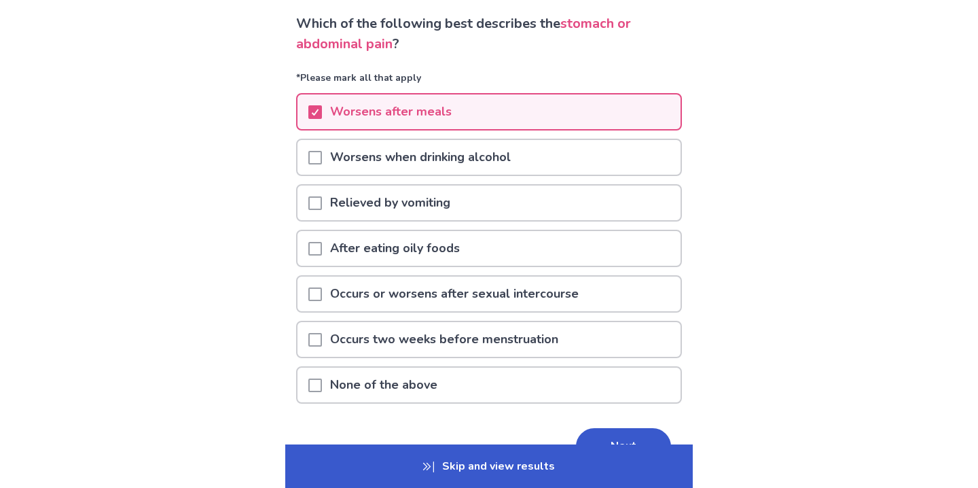
click at [436, 254] on p "After eating oily foods" at bounding box center [395, 248] width 146 height 35
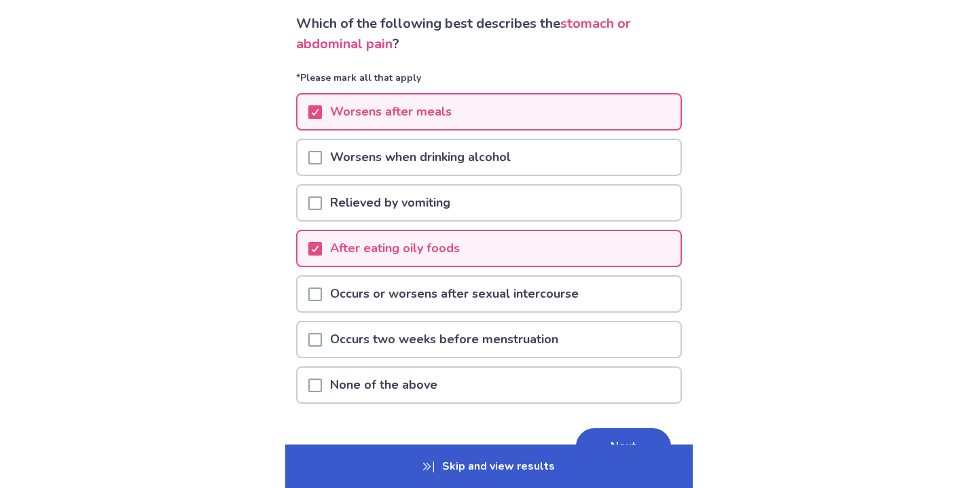
click at [436, 254] on p "After eating oily foods" at bounding box center [395, 248] width 146 height 35
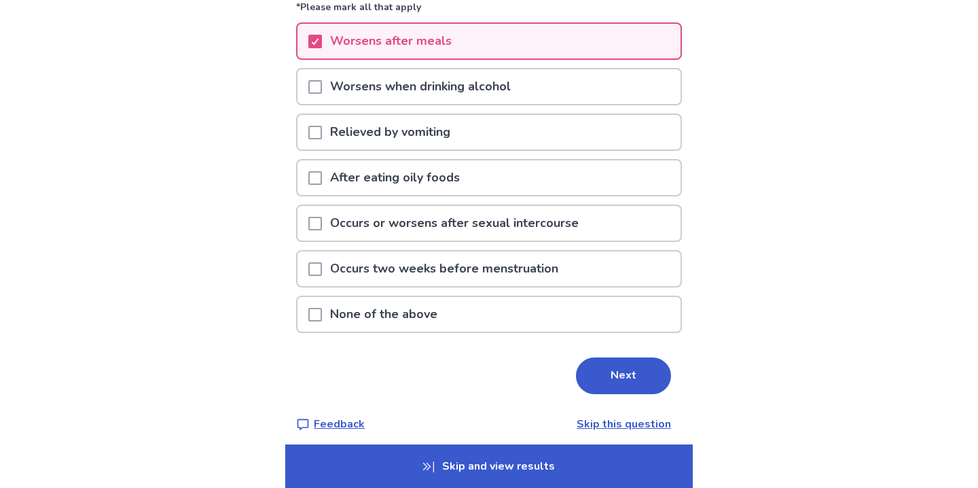
scroll to position [170, 0]
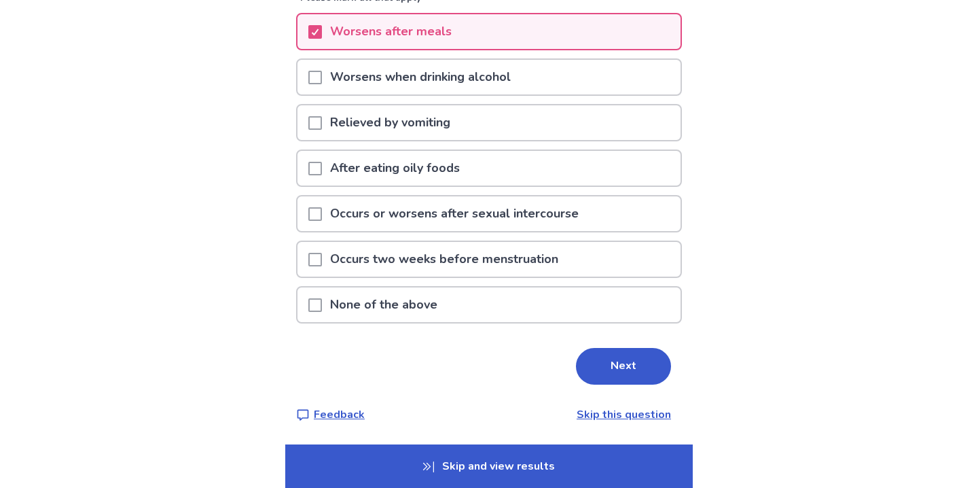
click at [559, 360] on div "Next" at bounding box center [489, 366] width 386 height 37
click at [590, 361] on button "Next" at bounding box center [623, 366] width 95 height 37
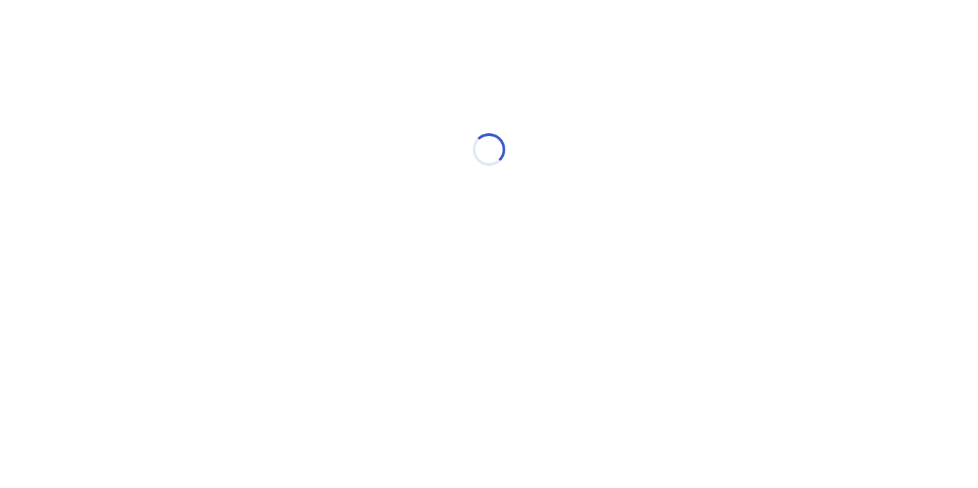
scroll to position [0, 0]
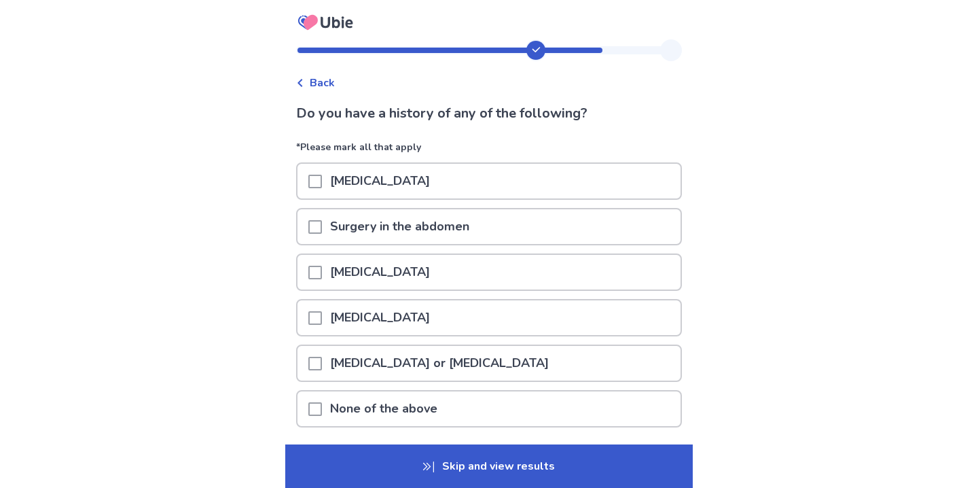
scroll to position [32, 0]
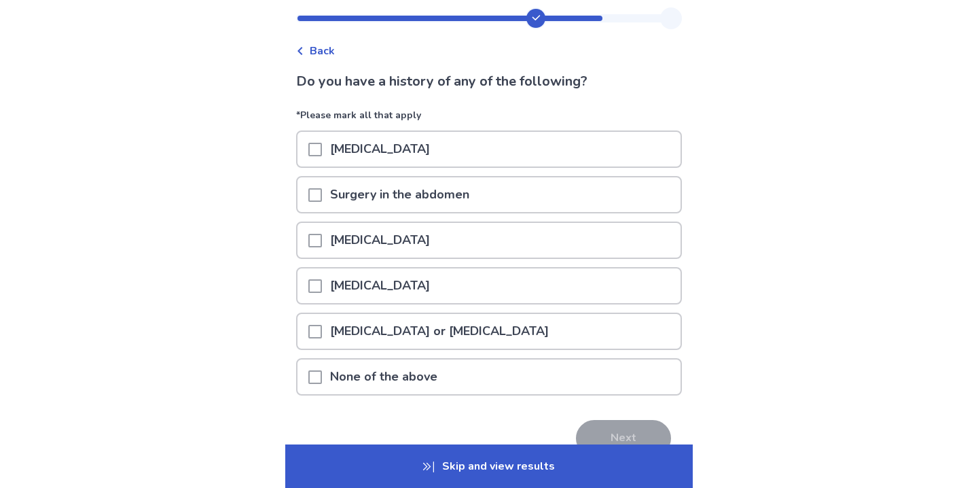
click at [382, 380] on p "None of the above" at bounding box center [384, 376] width 124 height 35
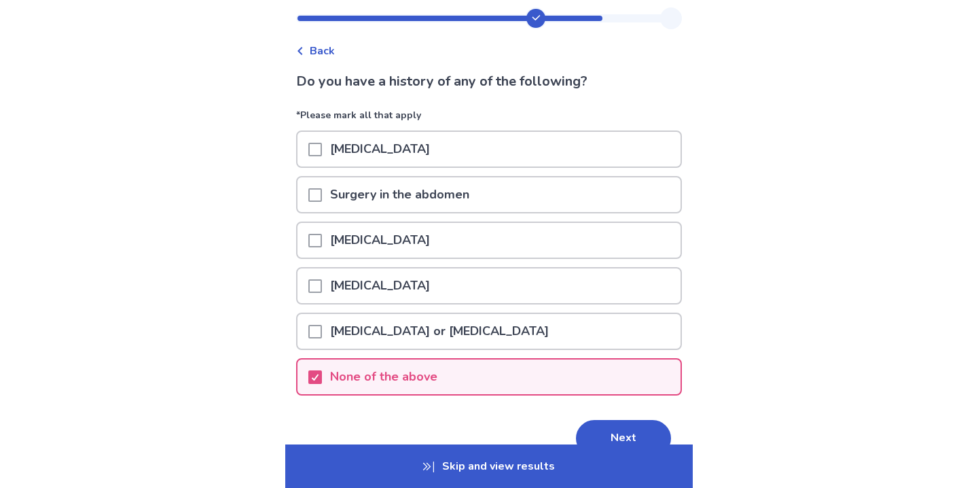
scroll to position [104, 0]
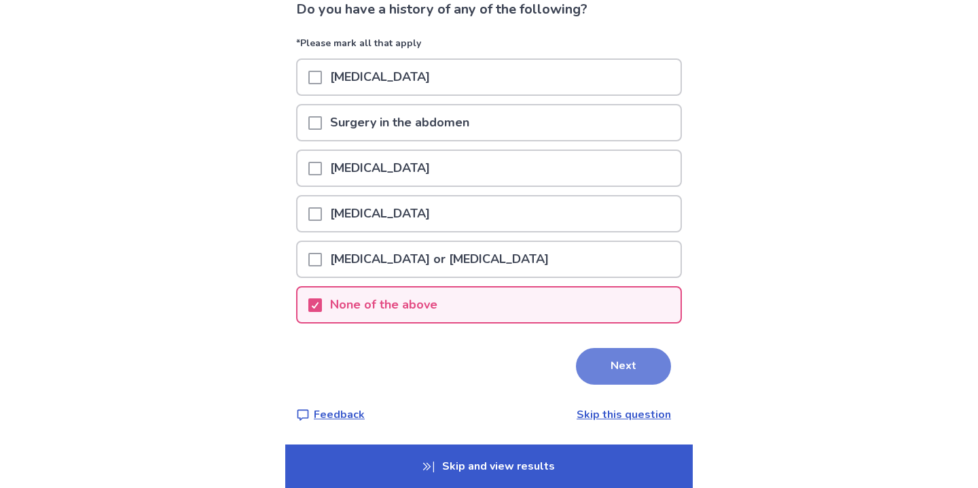
click at [576, 360] on button "Next" at bounding box center [623, 366] width 95 height 37
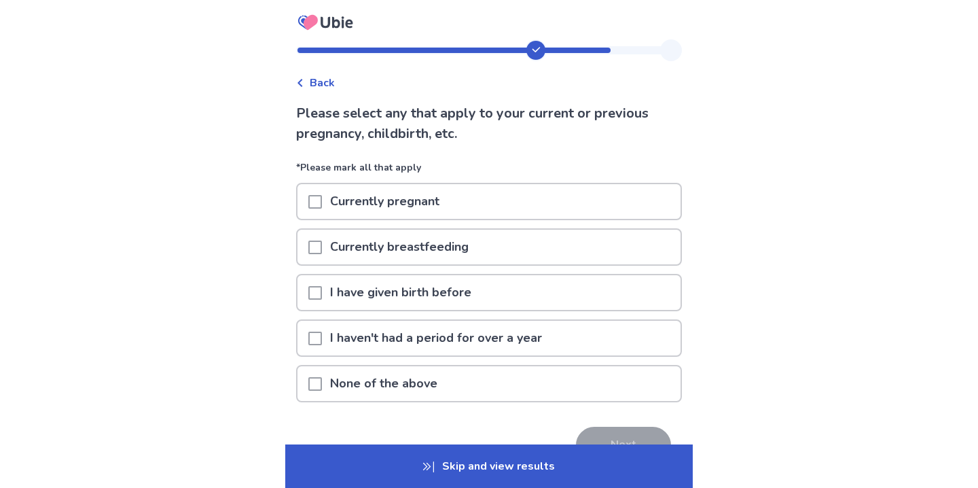
click at [410, 393] on p "None of the above" at bounding box center [384, 383] width 124 height 35
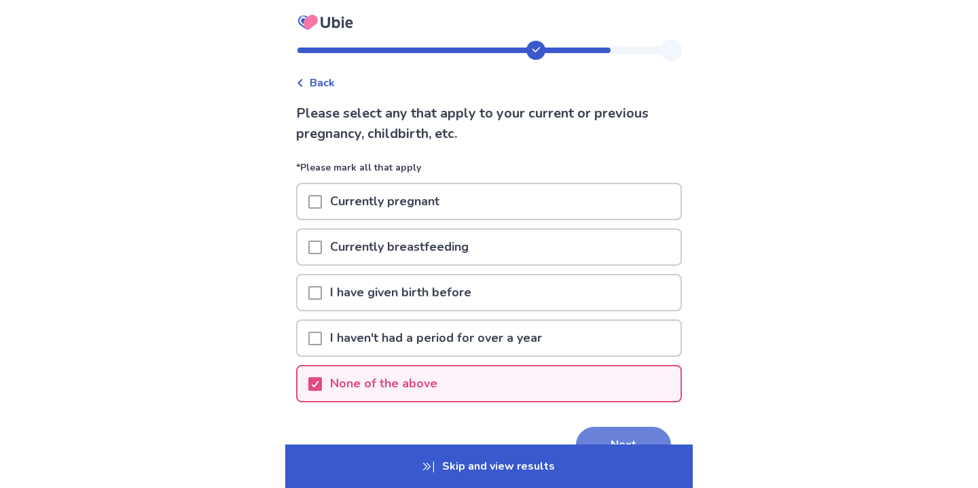
click at [596, 436] on button "Next" at bounding box center [623, 445] width 95 height 37
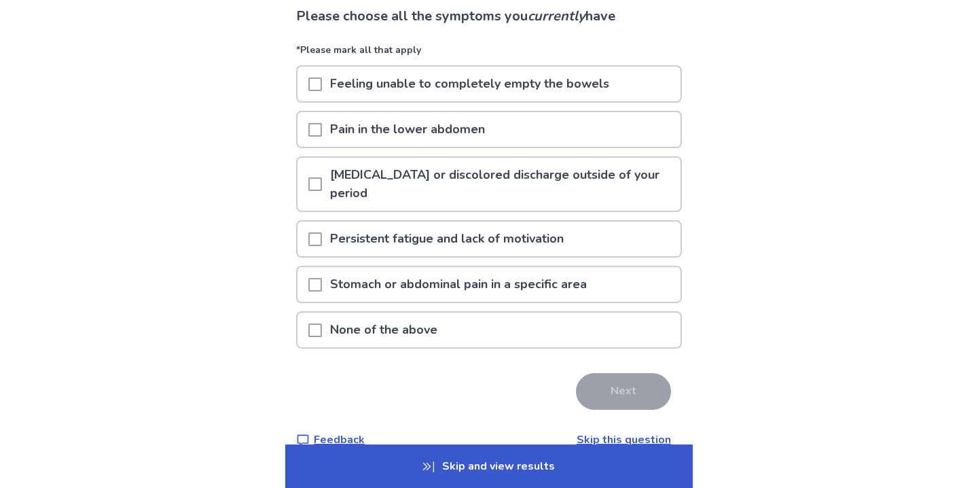
scroll to position [100, 0]
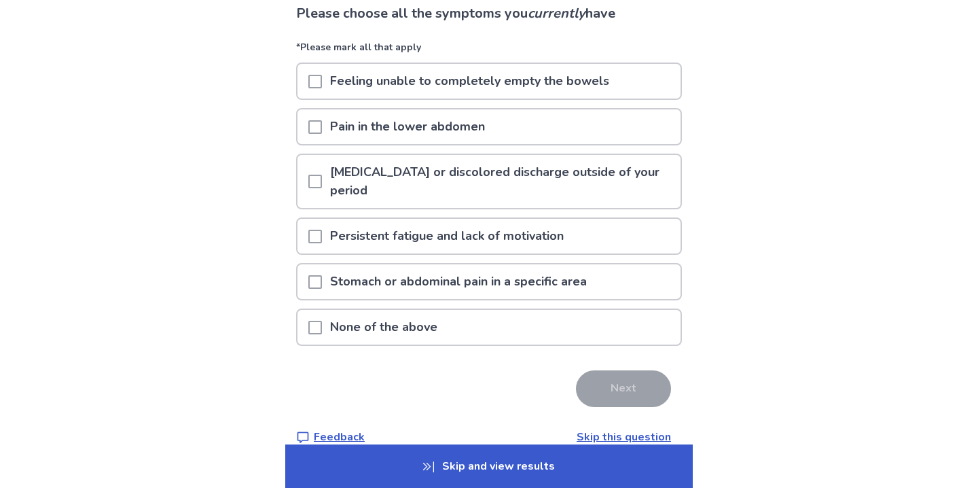
click at [428, 133] on p "Pain in the lower abdomen" at bounding box center [407, 126] width 171 height 35
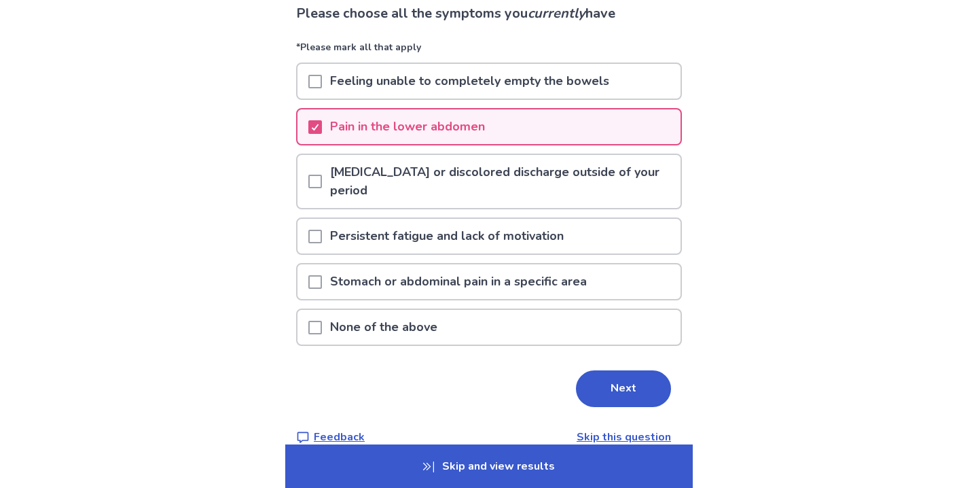
click at [429, 88] on p "Feeling unable to completely empty the bowels" at bounding box center [469, 81] width 295 height 35
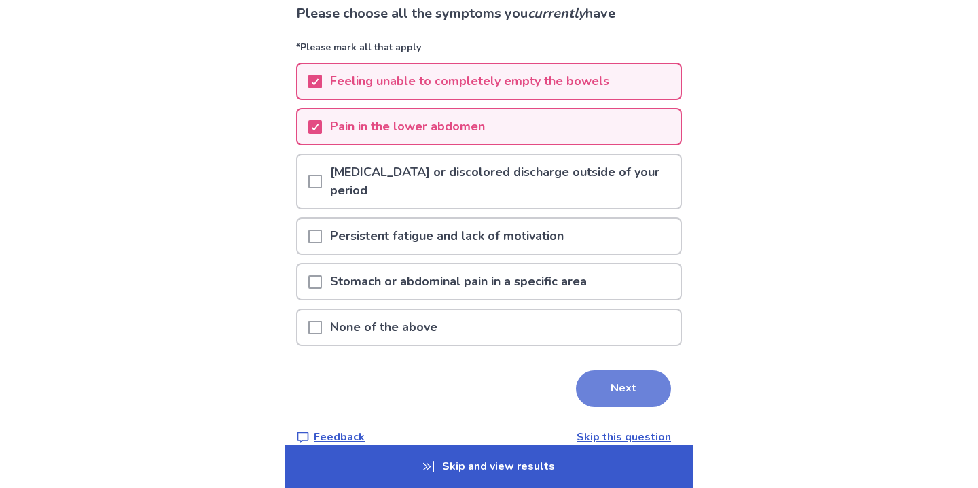
click at [604, 401] on button "Next" at bounding box center [623, 388] width 95 height 37
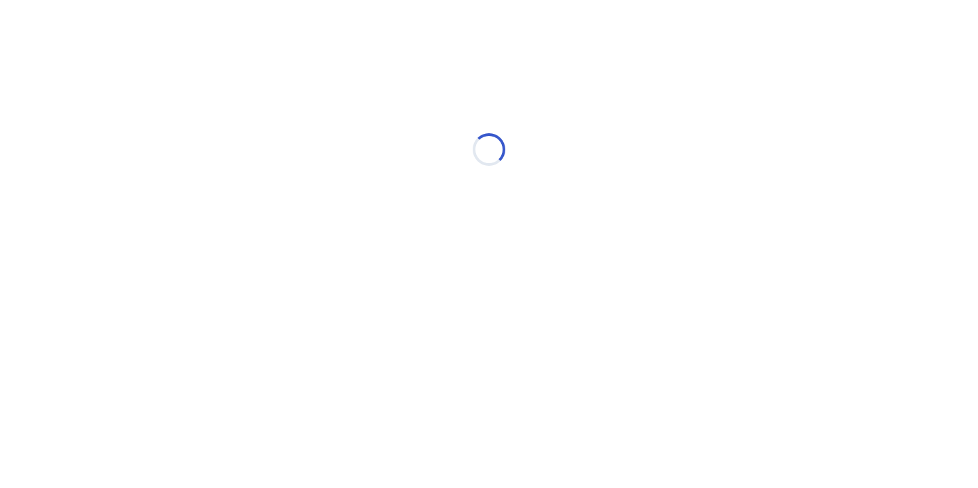
scroll to position [0, 0]
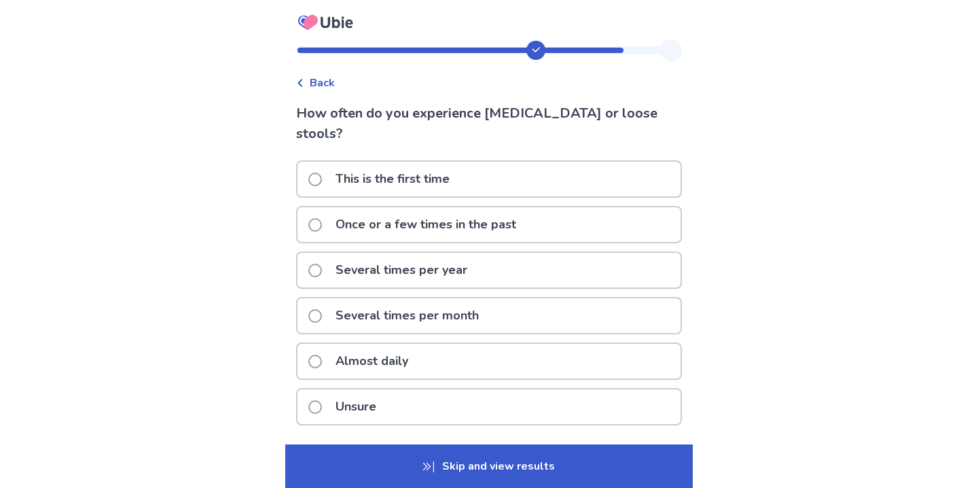
click at [386, 348] on p "Almost daily" at bounding box center [371, 361] width 89 height 35
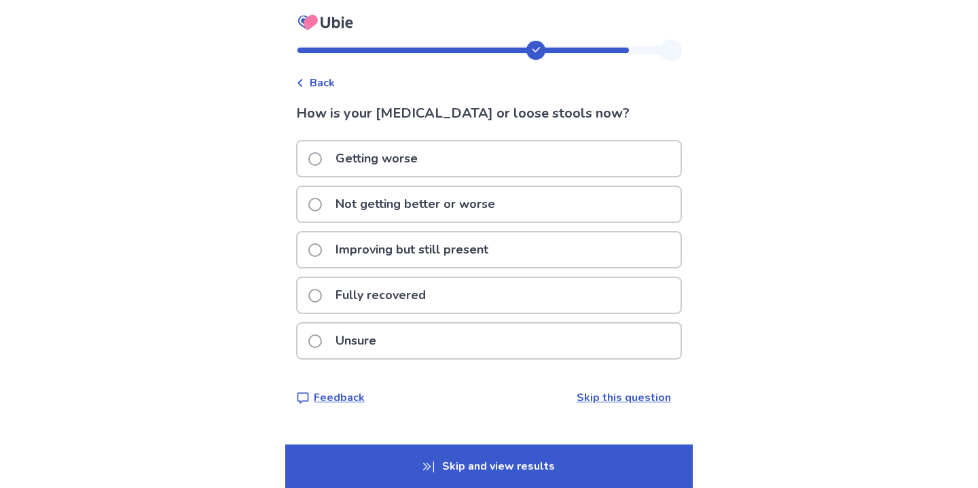
click at [422, 210] on p "Not getting better or worse" at bounding box center [415, 204] width 176 height 35
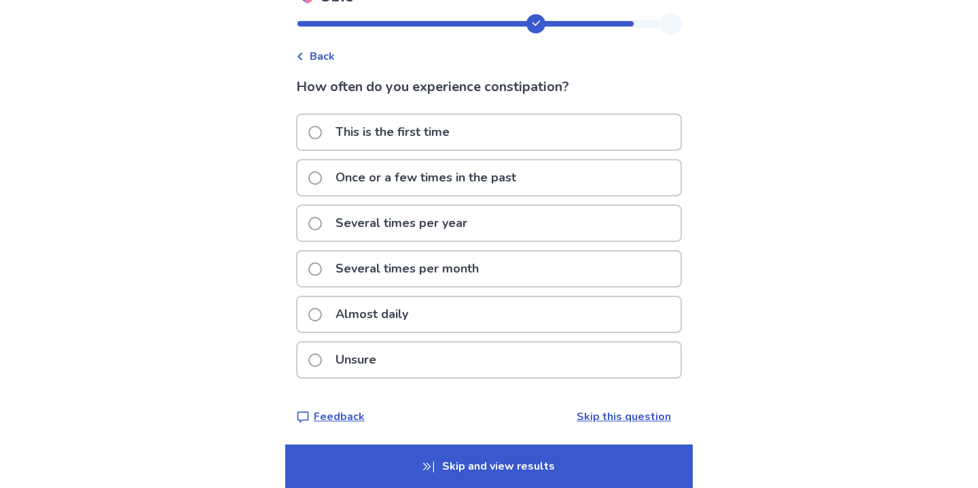
scroll to position [29, 0]
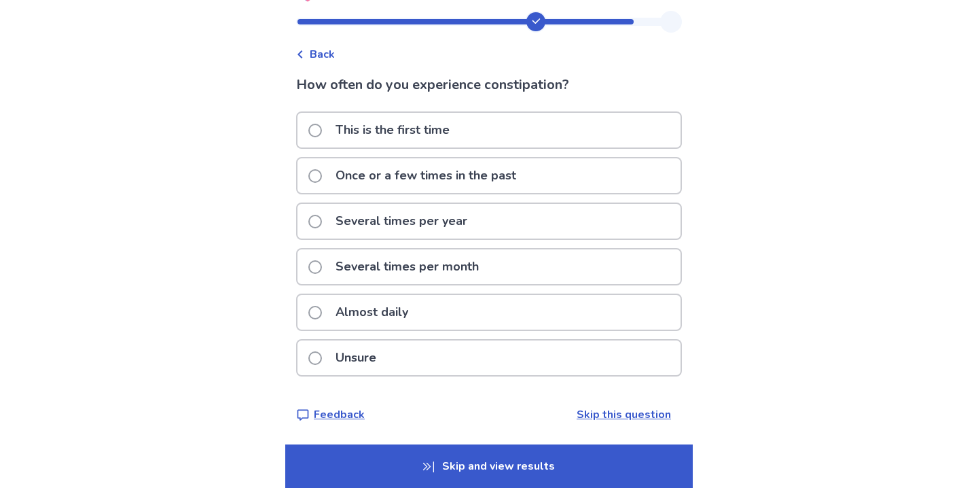
click at [414, 267] on p "Several times per month" at bounding box center [407, 266] width 160 height 35
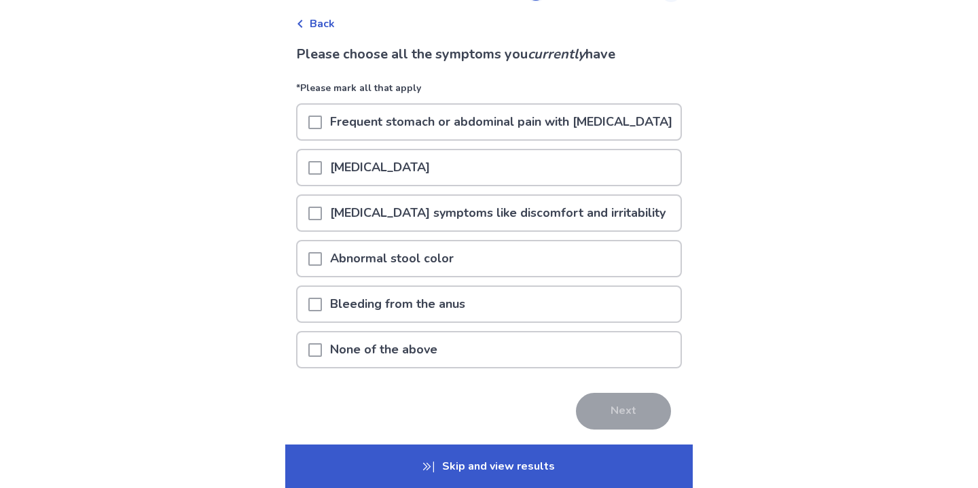
scroll to position [62, 0]
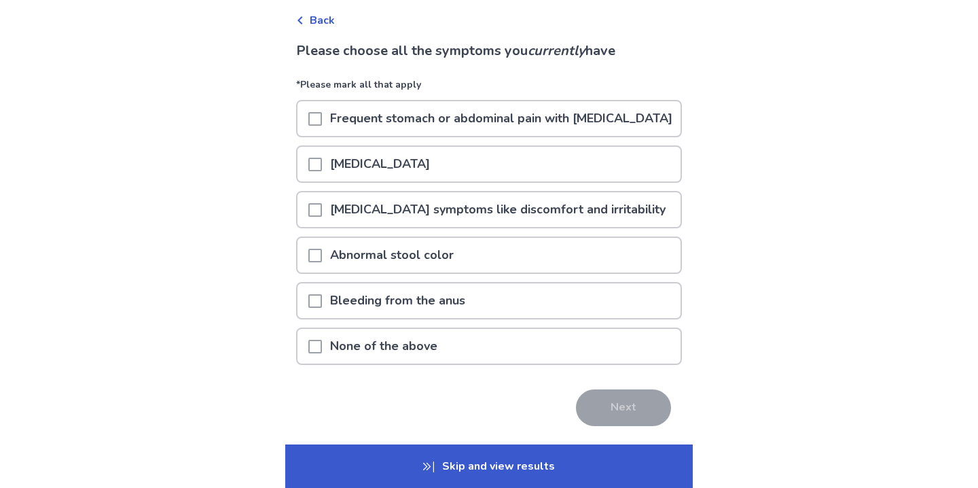
click at [397, 212] on p "Premenstrual symptoms like discomfort and irritability" at bounding box center [498, 209] width 352 height 35
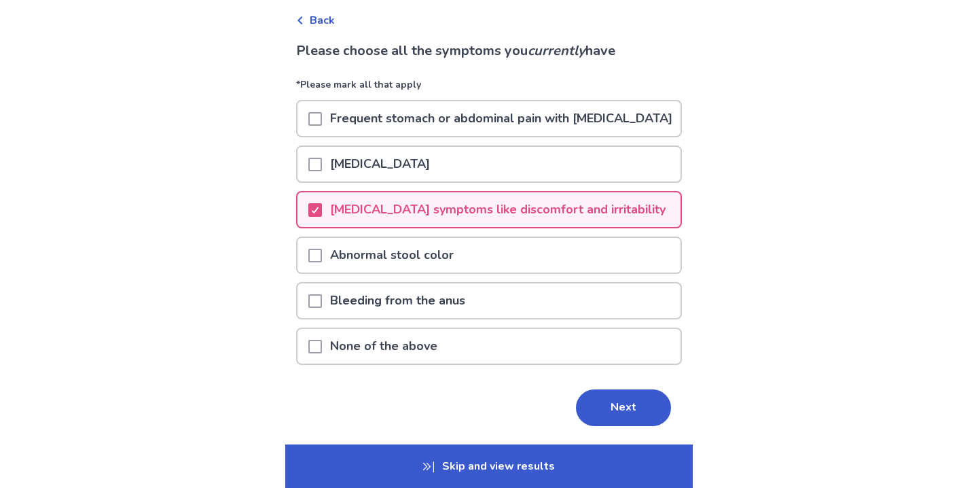
click at [395, 181] on p "Lower back pain" at bounding box center [380, 164] width 116 height 35
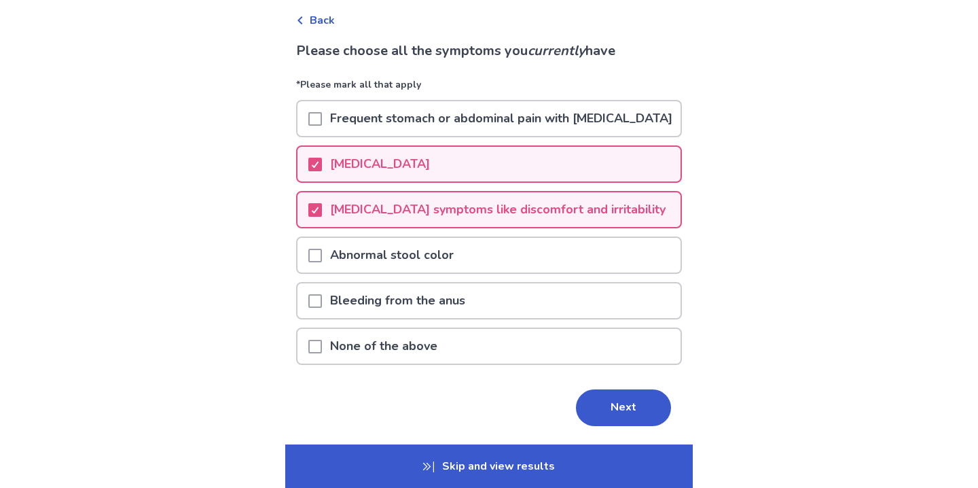
click at [401, 219] on p "Premenstrual symptoms like discomfort and irritability" at bounding box center [498, 209] width 352 height 35
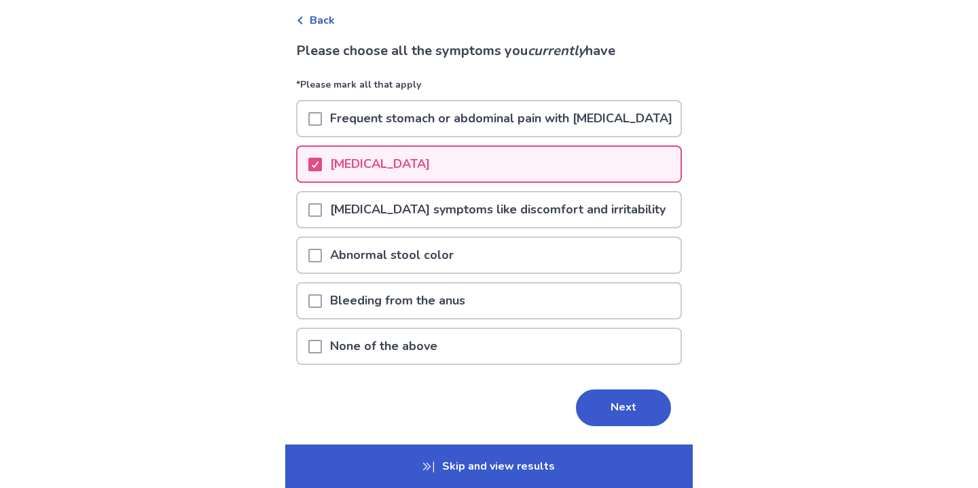
click at [414, 135] on p "Frequent stomach or abdominal pain with unknown causes" at bounding box center [501, 118] width 359 height 35
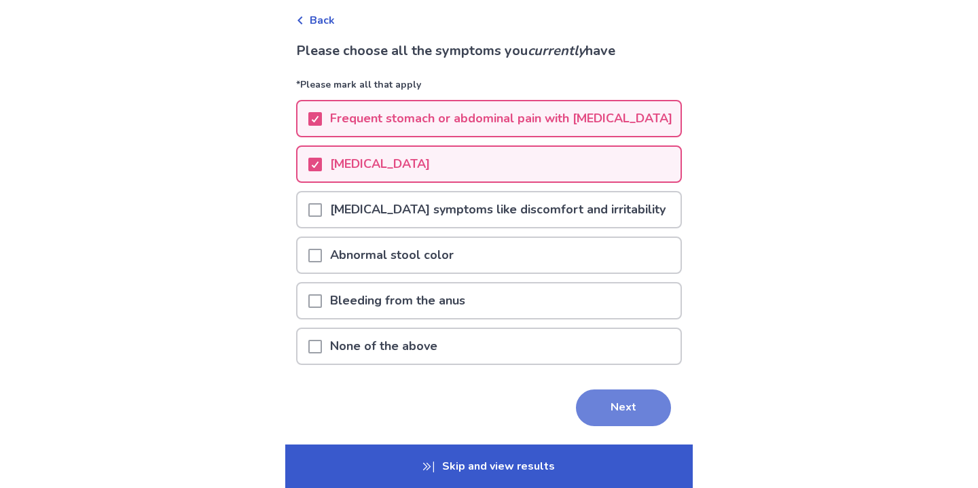
click at [600, 412] on button "Next" at bounding box center [623, 407] width 95 height 37
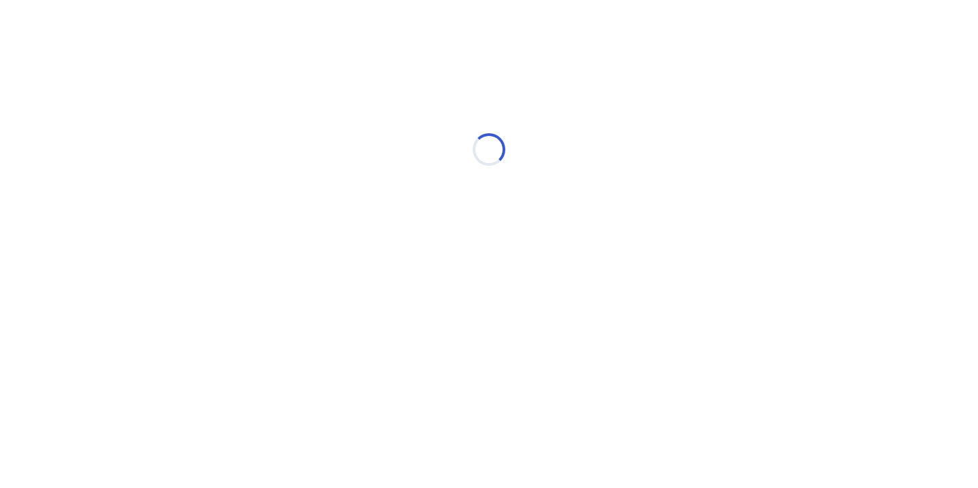
scroll to position [0, 0]
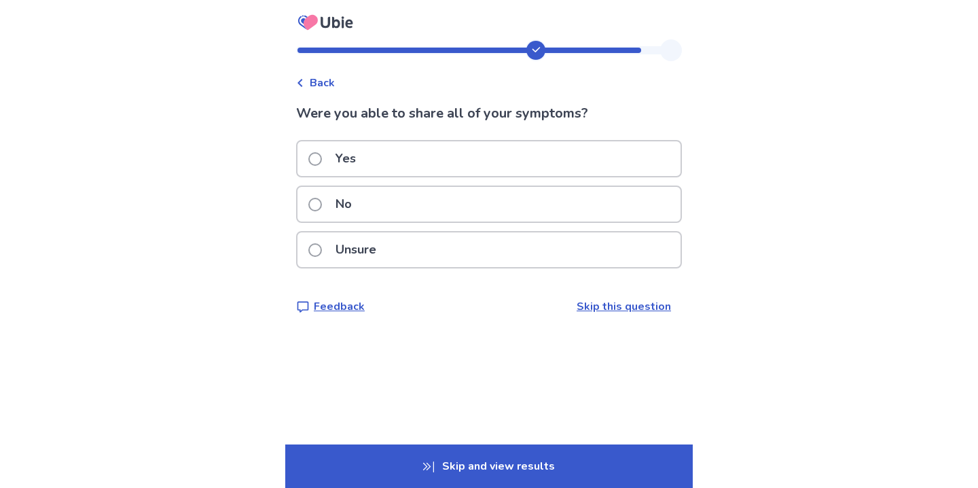
click at [373, 168] on div "Yes" at bounding box center [488, 158] width 383 height 35
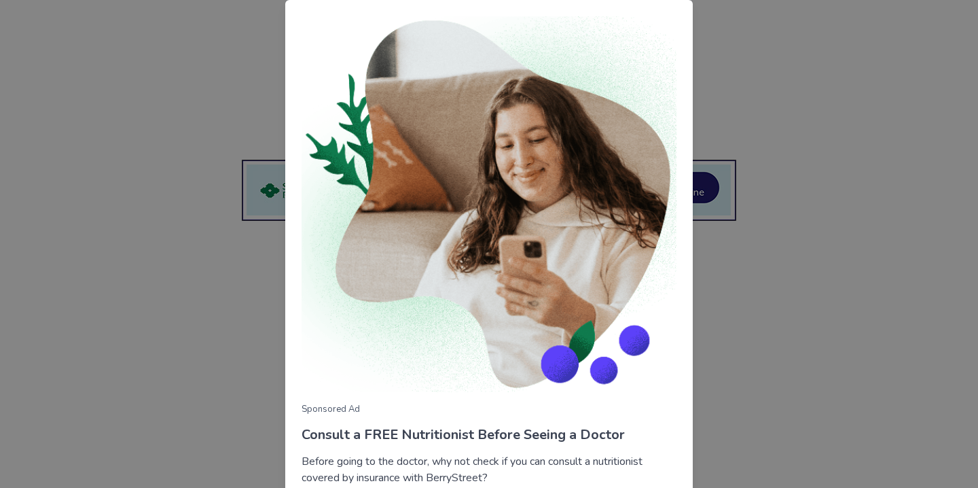
scroll to position [106, 0]
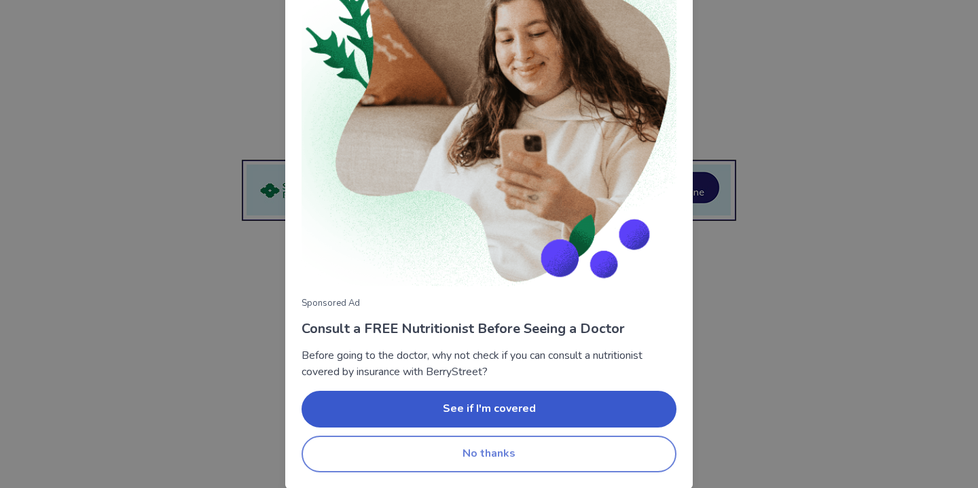
click at [465, 462] on button "No thanks" at bounding box center [489, 453] width 375 height 37
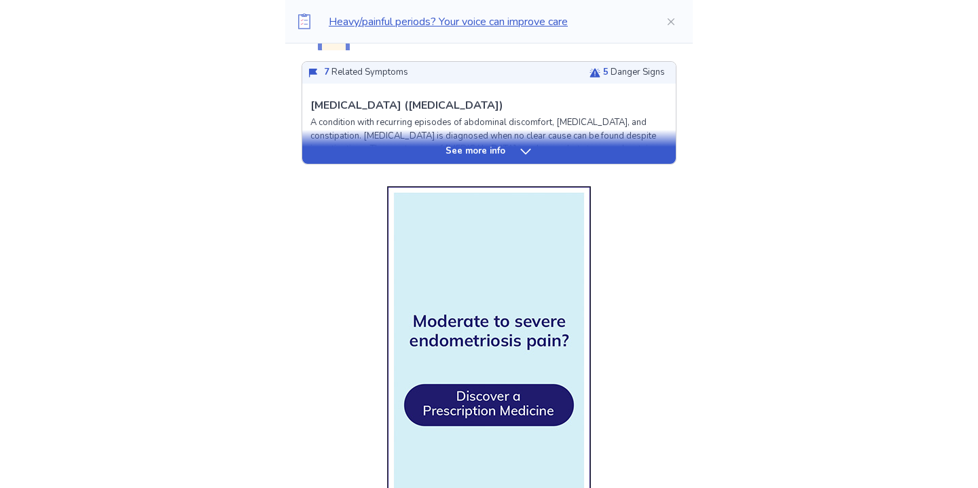
scroll to position [441, 0]
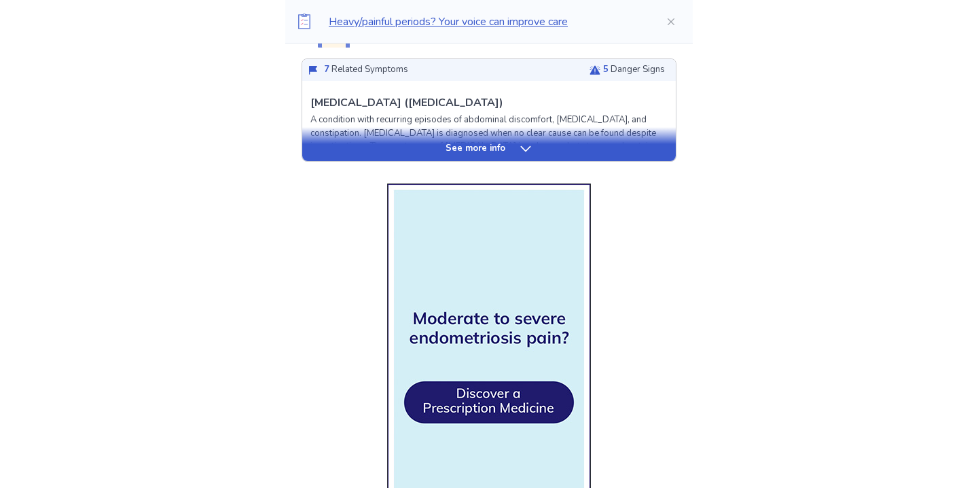
click at [384, 155] on div "See more info" at bounding box center [489, 149] width 374 height 14
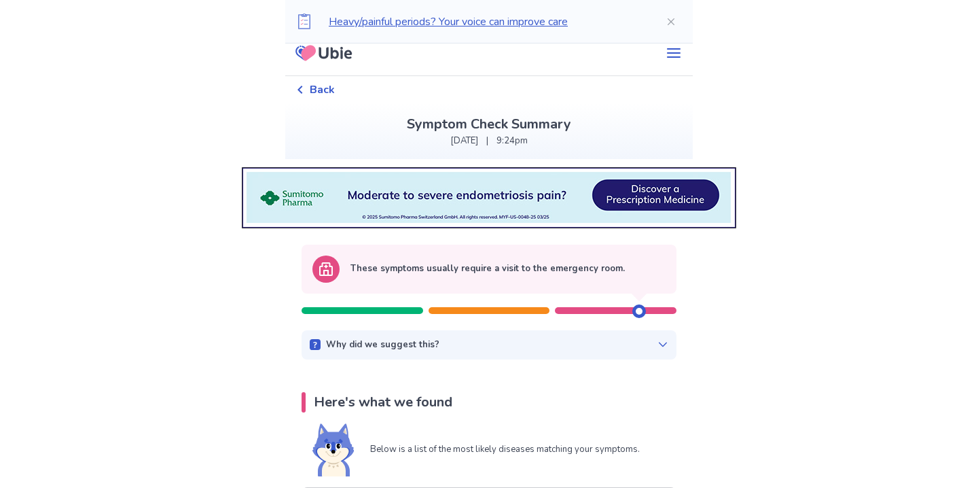
scroll to position [0, 0]
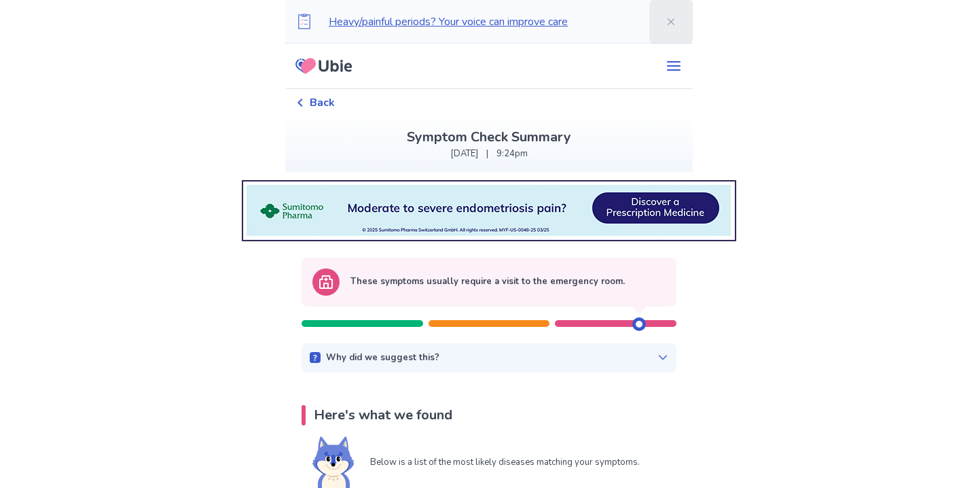
click at [664, 17] on button "Close" at bounding box center [670, 21] width 43 height 43
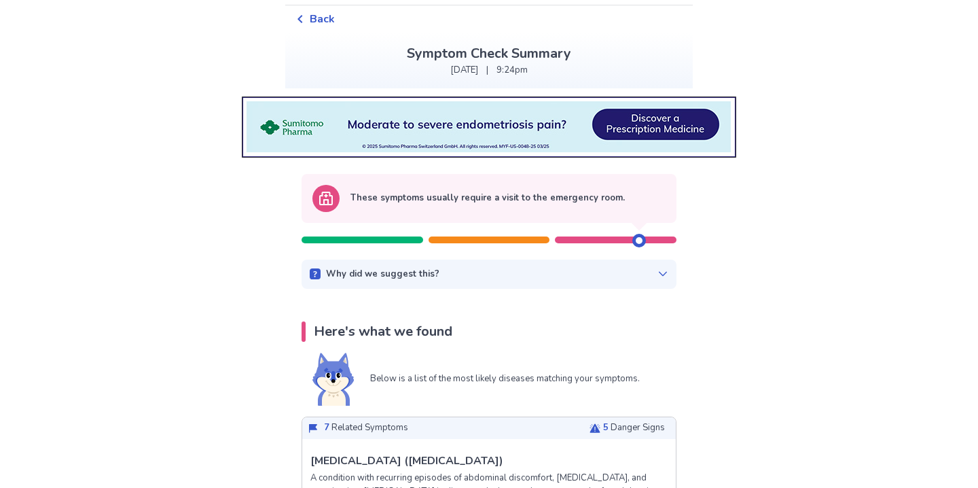
scroll to position [43, 0]
